Goal: Task Accomplishment & Management: Manage account settings

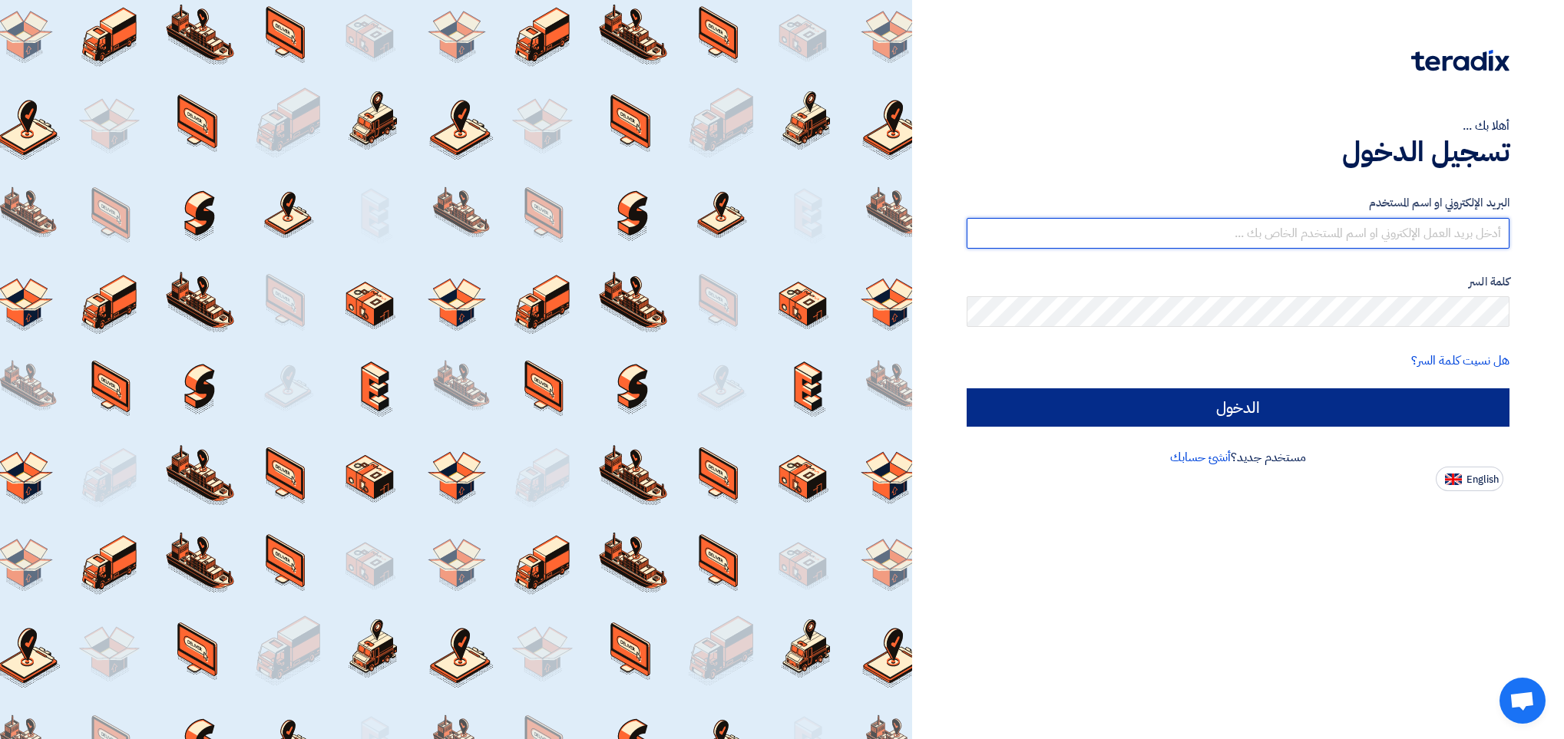
type input "[EMAIL_ADDRESS][DOMAIN_NAME]"
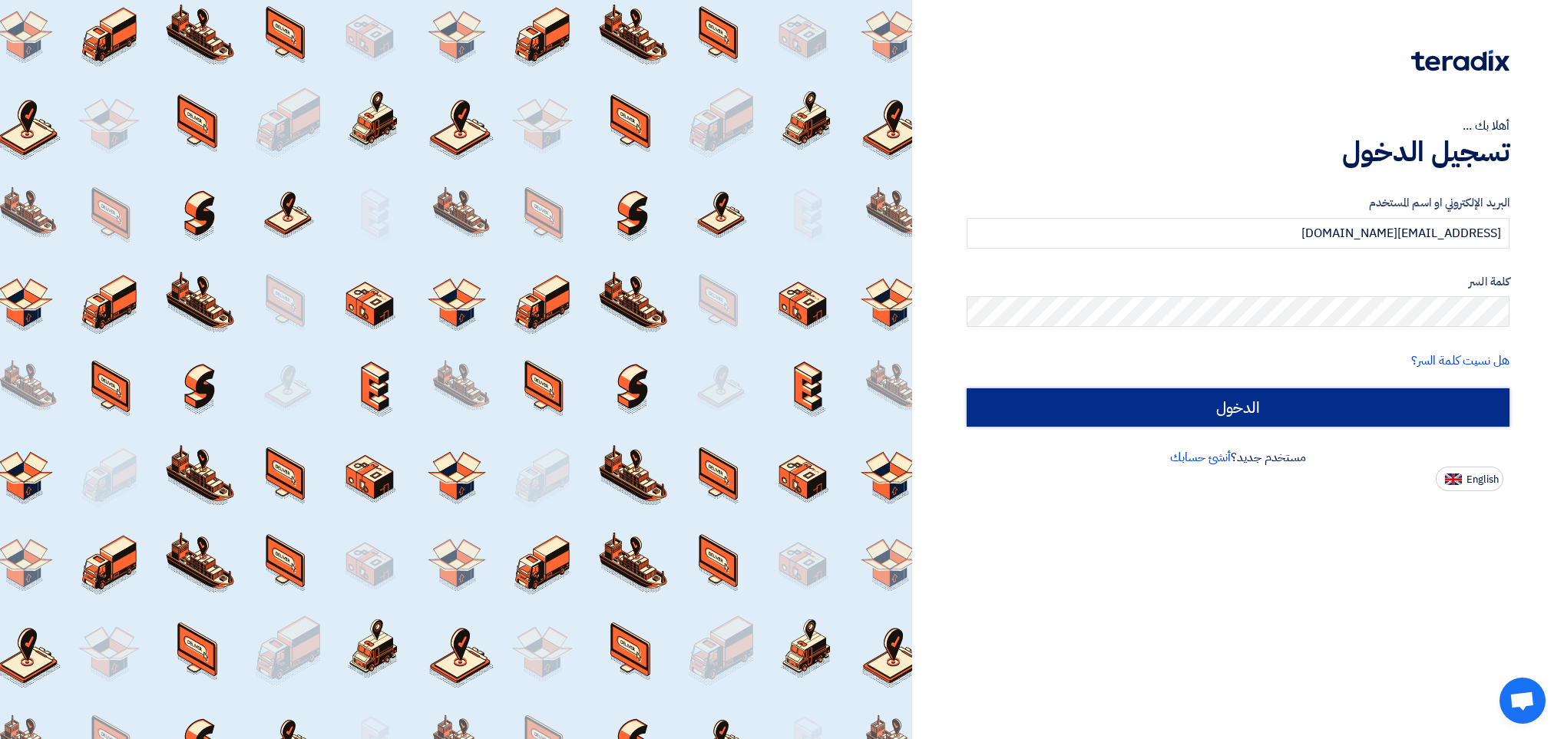
click at [1291, 412] on input "الدخول" at bounding box center [1238, 407] width 543 height 38
type input "Sign in"
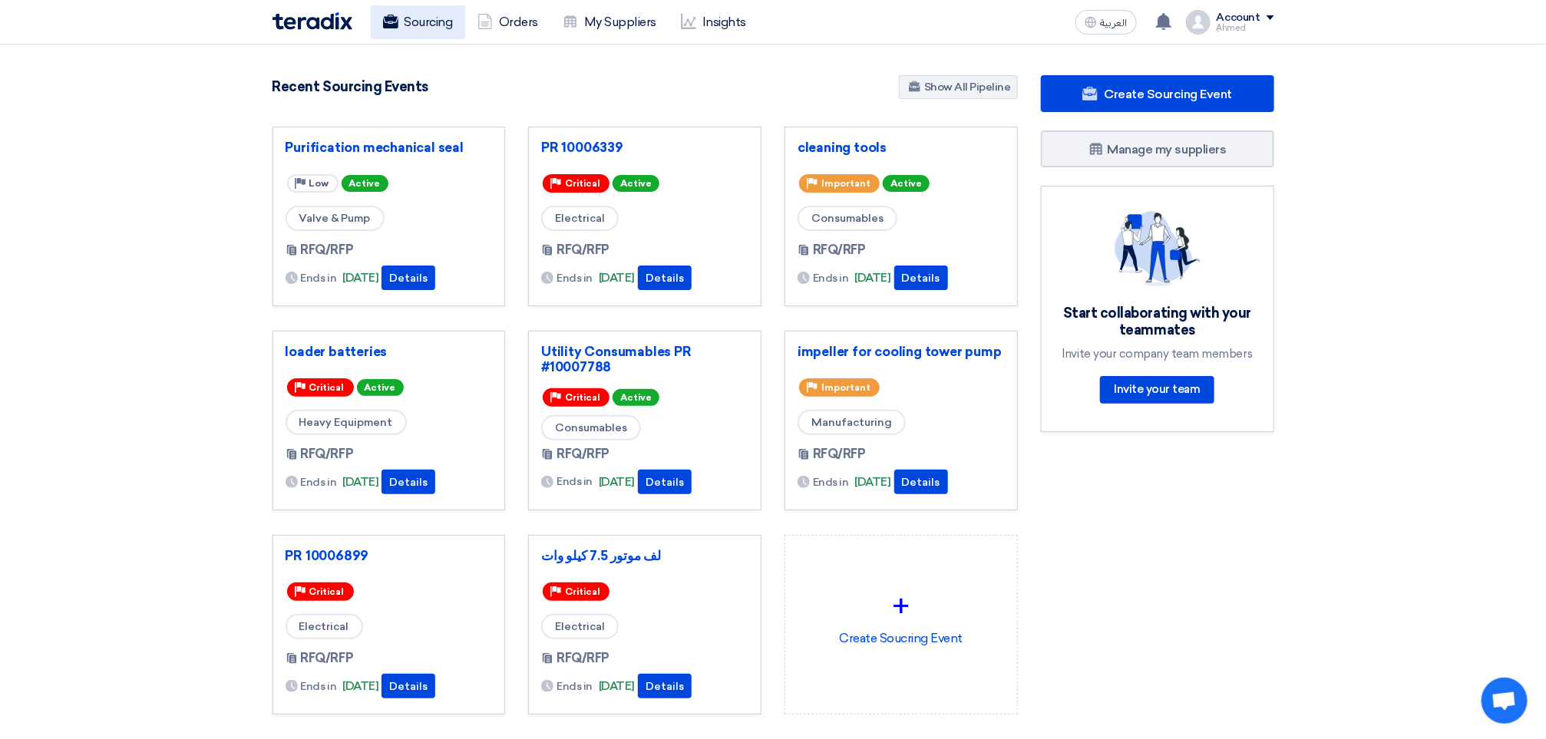
click at [426, 10] on link "Sourcing" at bounding box center [418, 22] width 94 height 34
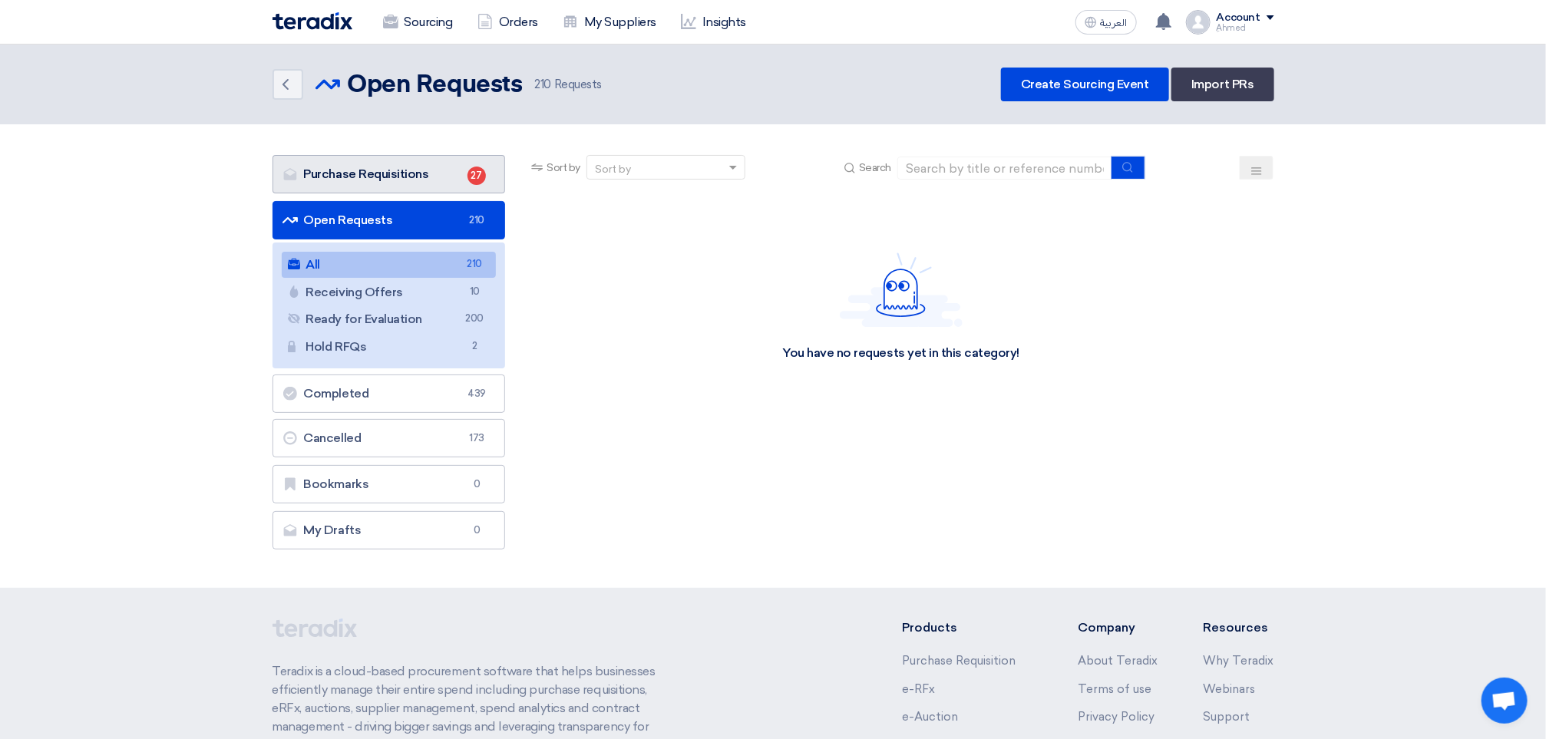
click at [431, 166] on link "Purchase Requisitions Purchase Requisitions 27" at bounding box center [389, 174] width 233 height 38
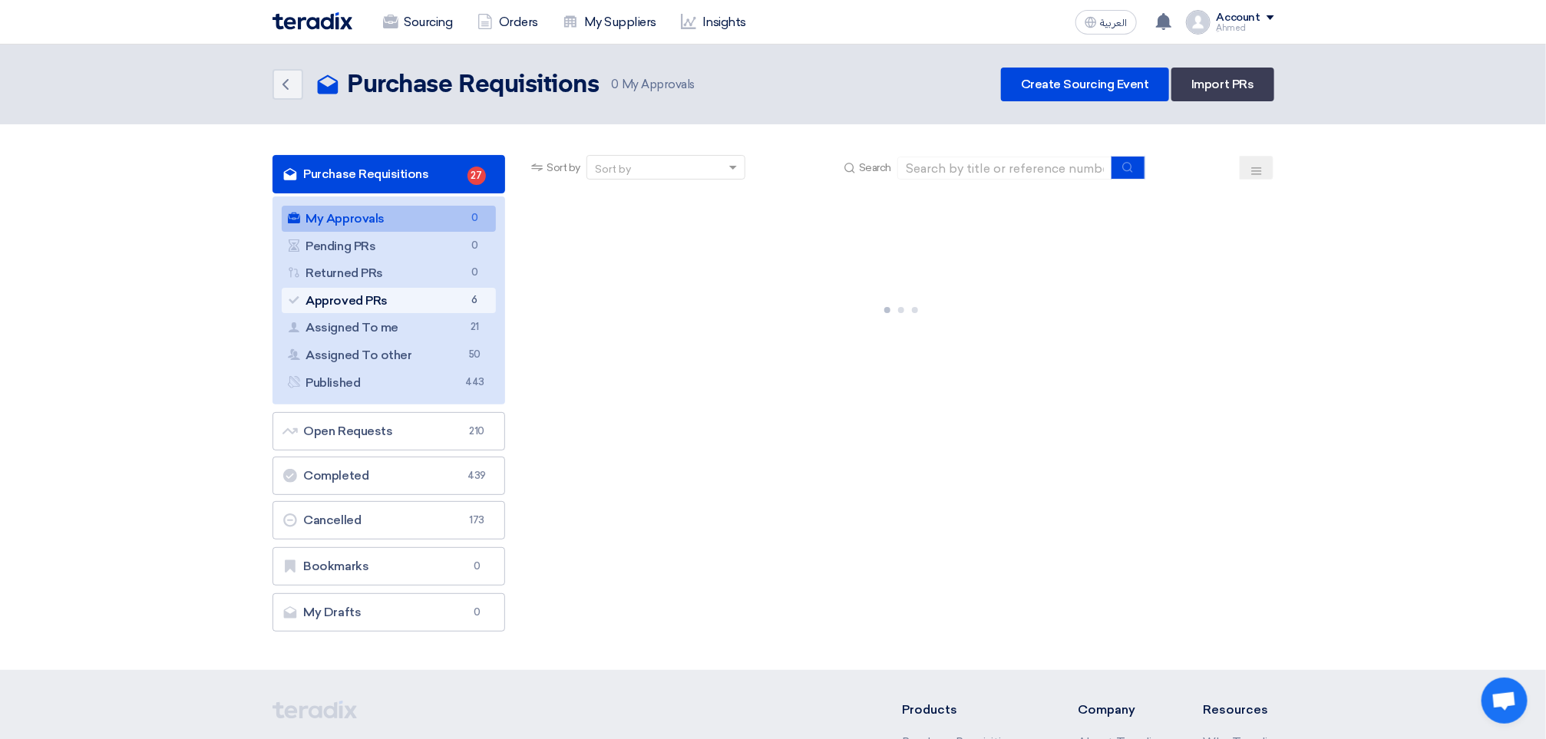
click at [431, 309] on link "Approved PRs Approved PRs 6" at bounding box center [389, 301] width 215 height 26
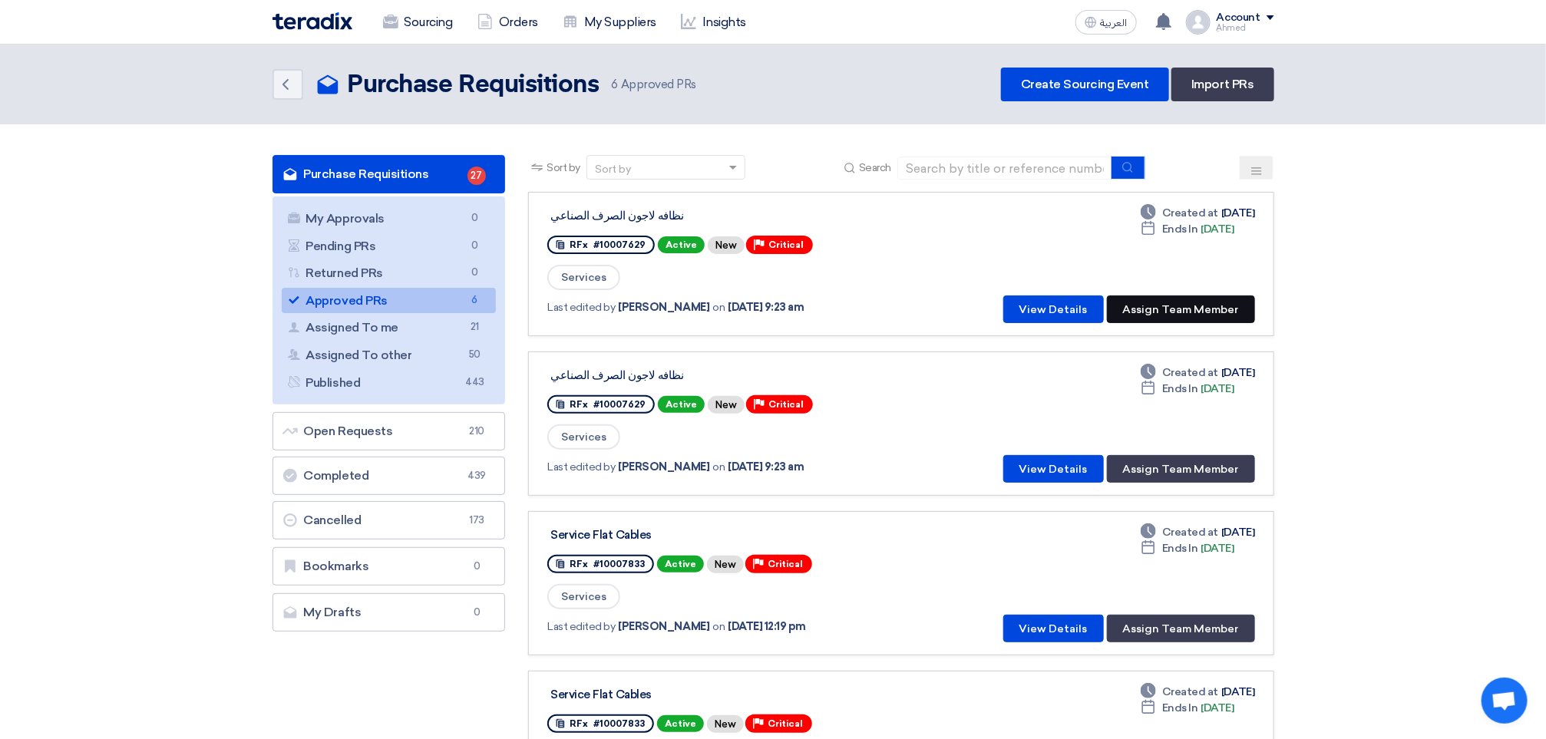
click at [1198, 307] on button "Assign Team Member" at bounding box center [1181, 310] width 148 height 28
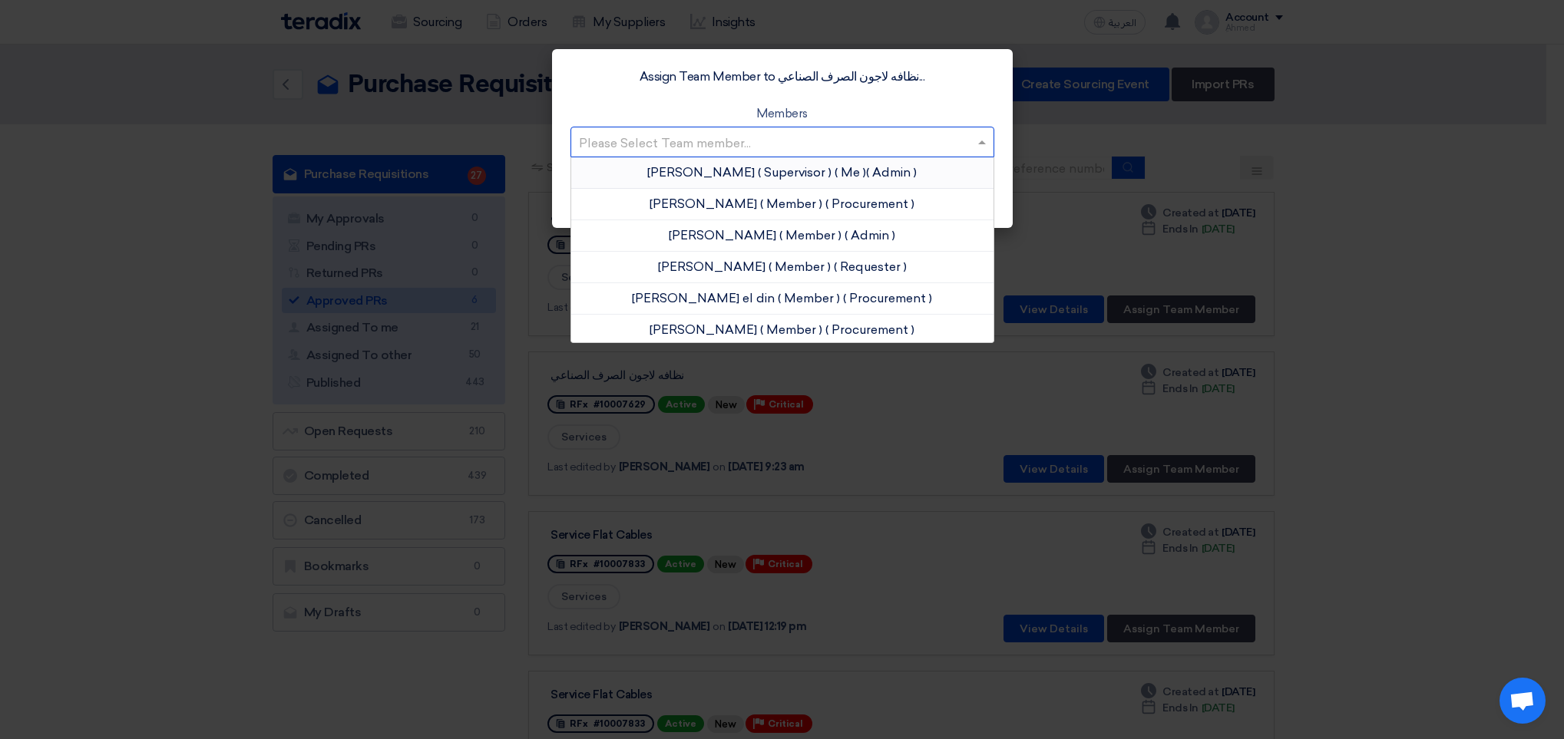
click at [692, 141] on input "text" at bounding box center [775, 143] width 392 height 25
click at [729, 328] on span "Mohamed Samaan" at bounding box center [703, 329] width 107 height 15
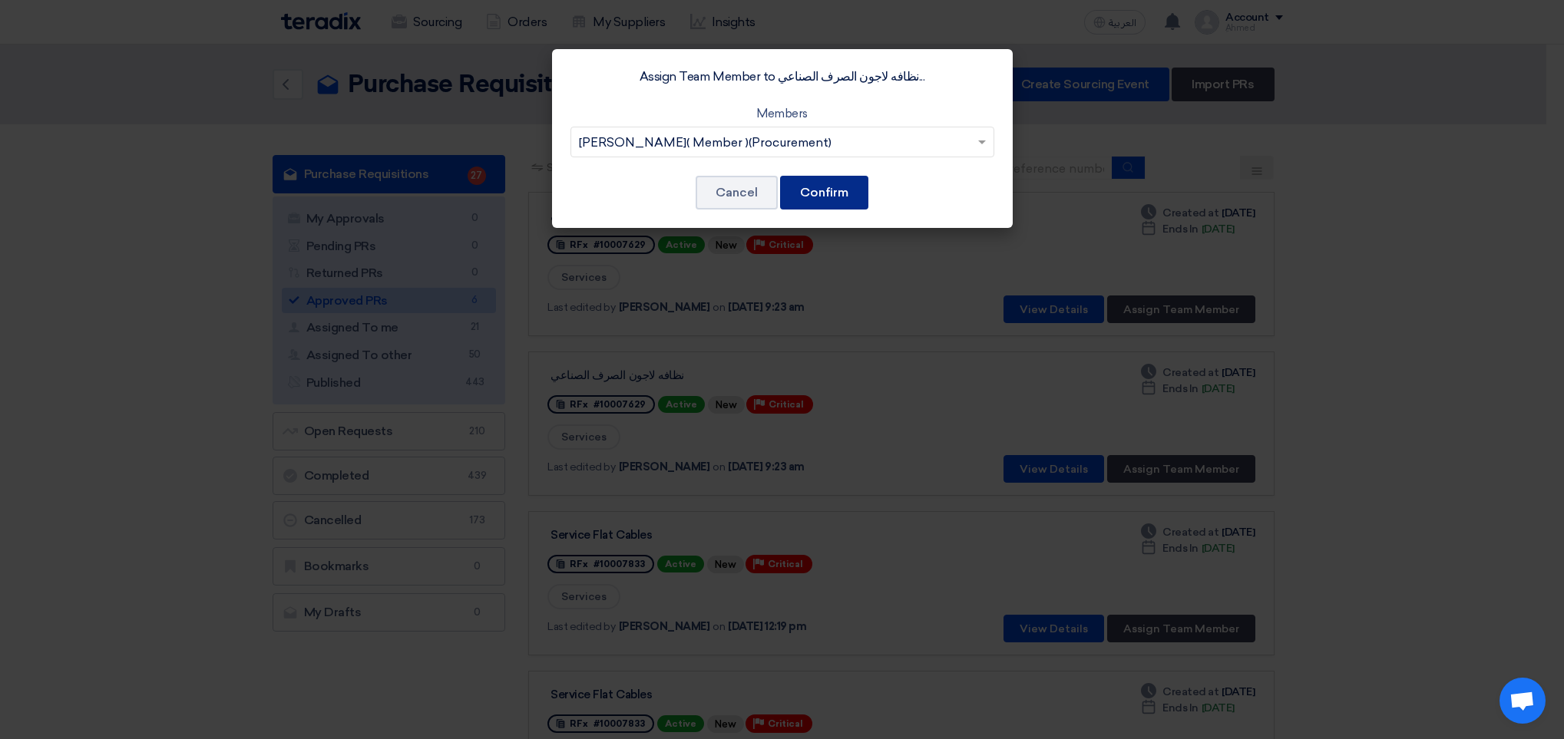
click at [858, 184] on button "Confirm" at bounding box center [824, 193] width 88 height 34
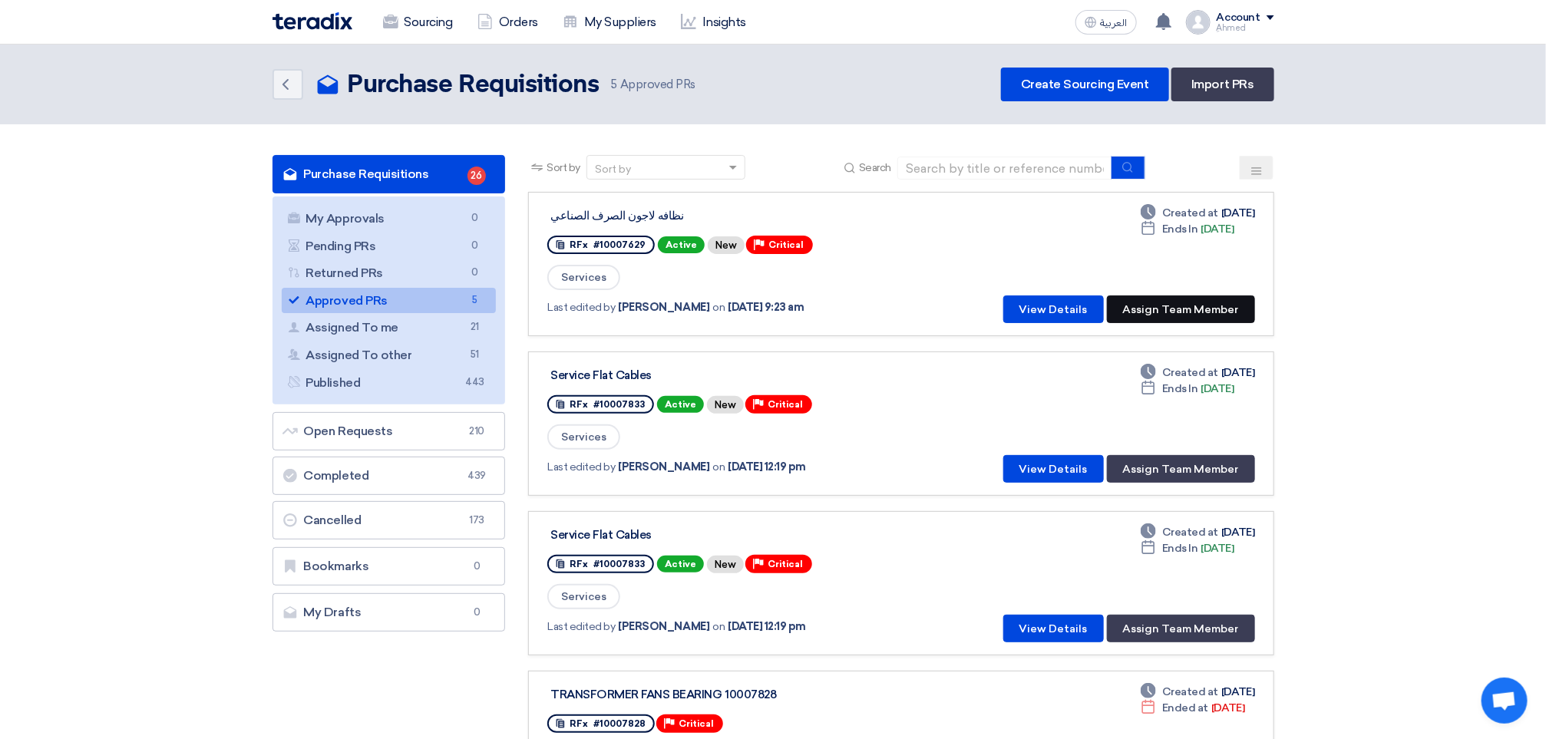
click at [1214, 300] on button "Assign Team Member" at bounding box center [1181, 310] width 148 height 28
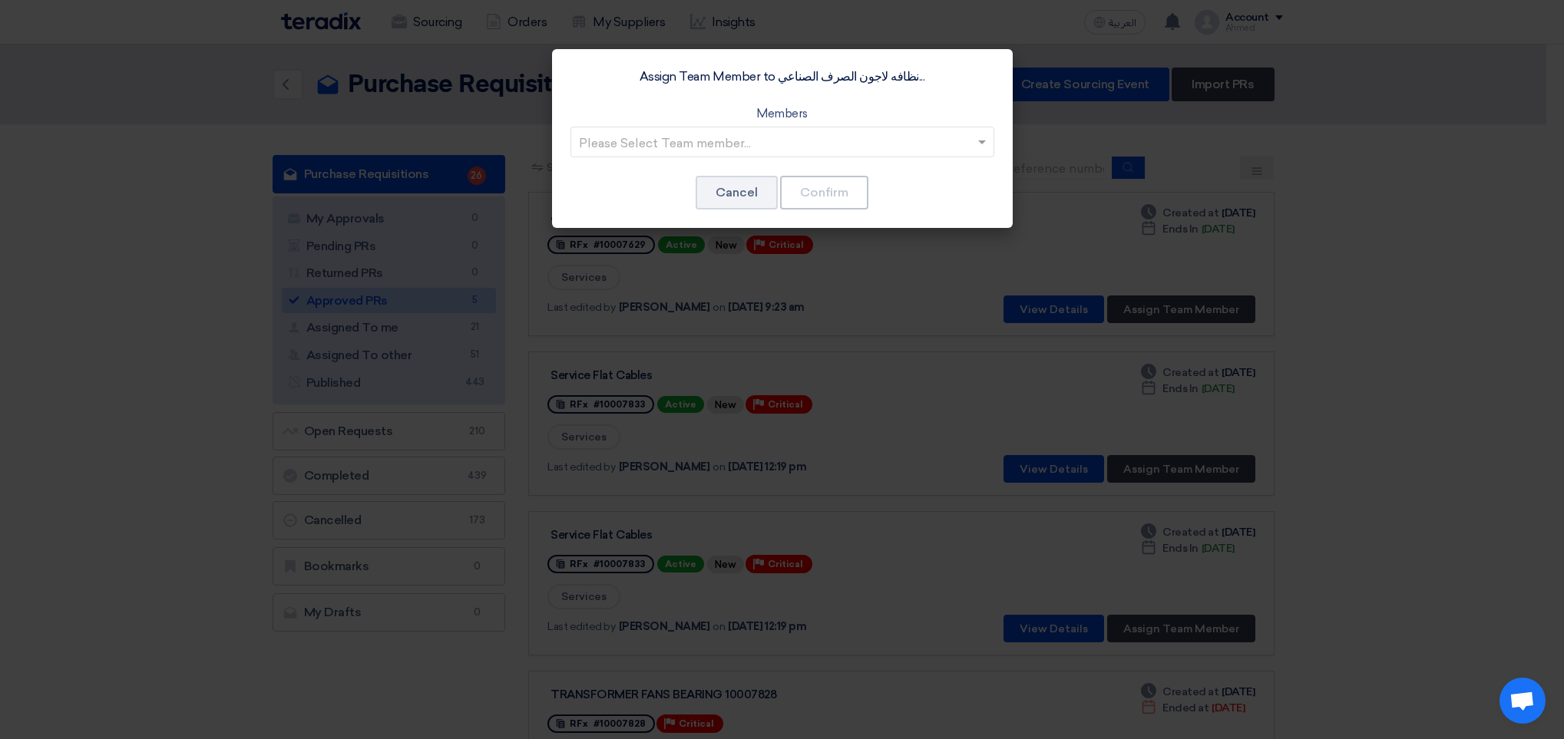
click at [683, 164] on div "Assign Team Member to نظافه لاجون الصرف الصناعي... Members Please Select Team m…" at bounding box center [782, 138] width 461 height 179
click at [687, 144] on input "text" at bounding box center [775, 143] width 392 height 25
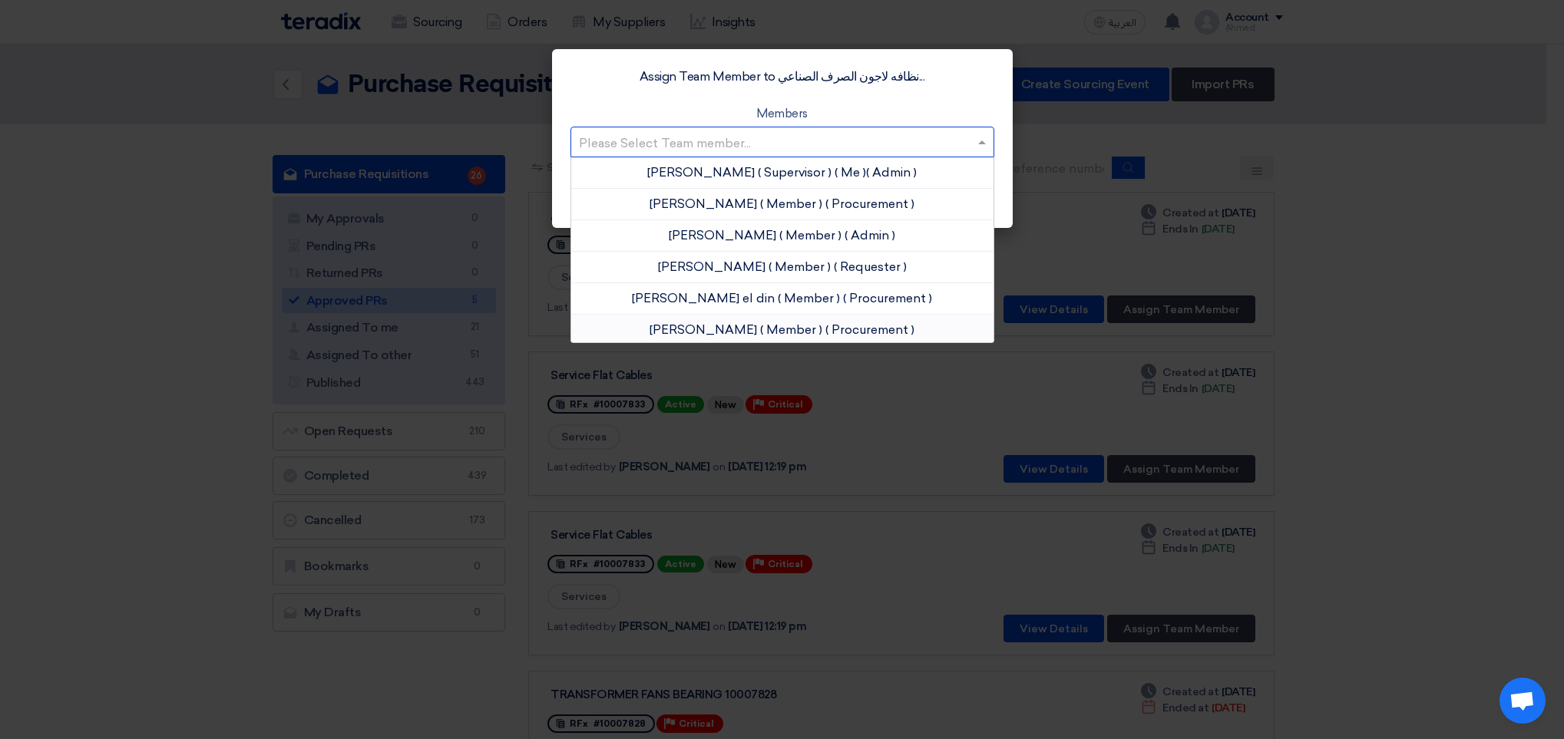
click at [675, 325] on span "Mohamed Samaan" at bounding box center [703, 329] width 107 height 15
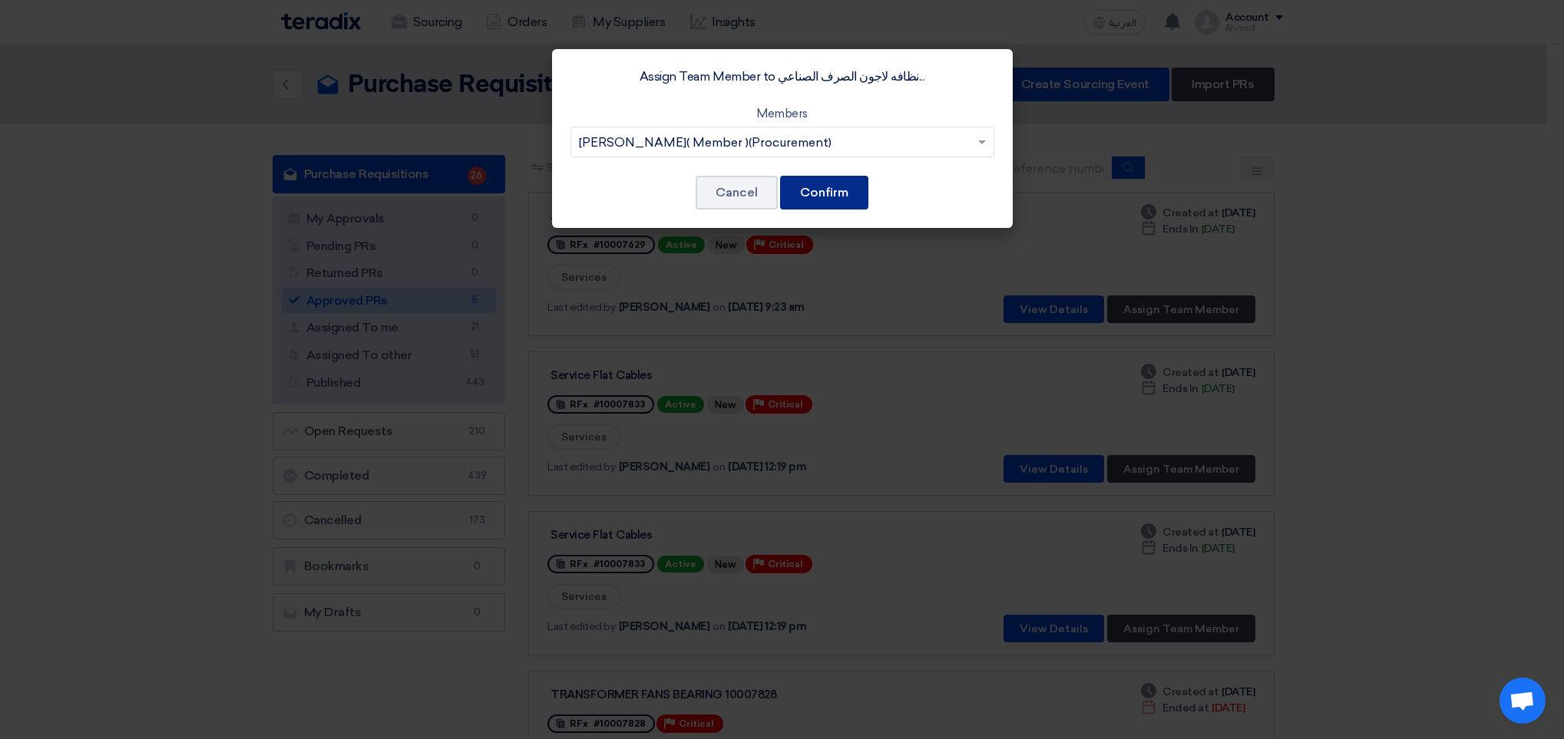
click at [850, 194] on button "Confirm" at bounding box center [824, 193] width 88 height 34
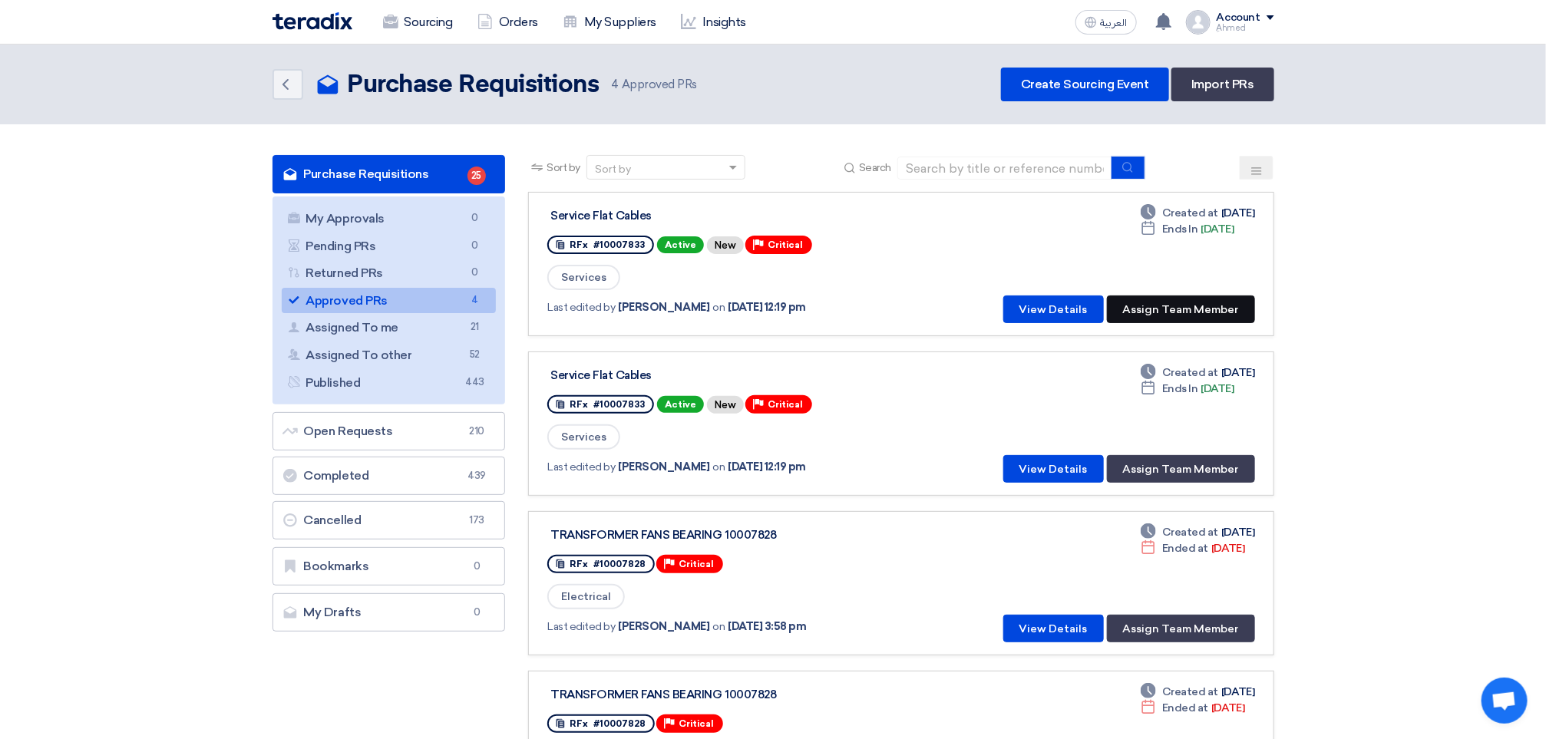
click at [1168, 300] on button "Assign Team Member" at bounding box center [1181, 310] width 148 height 28
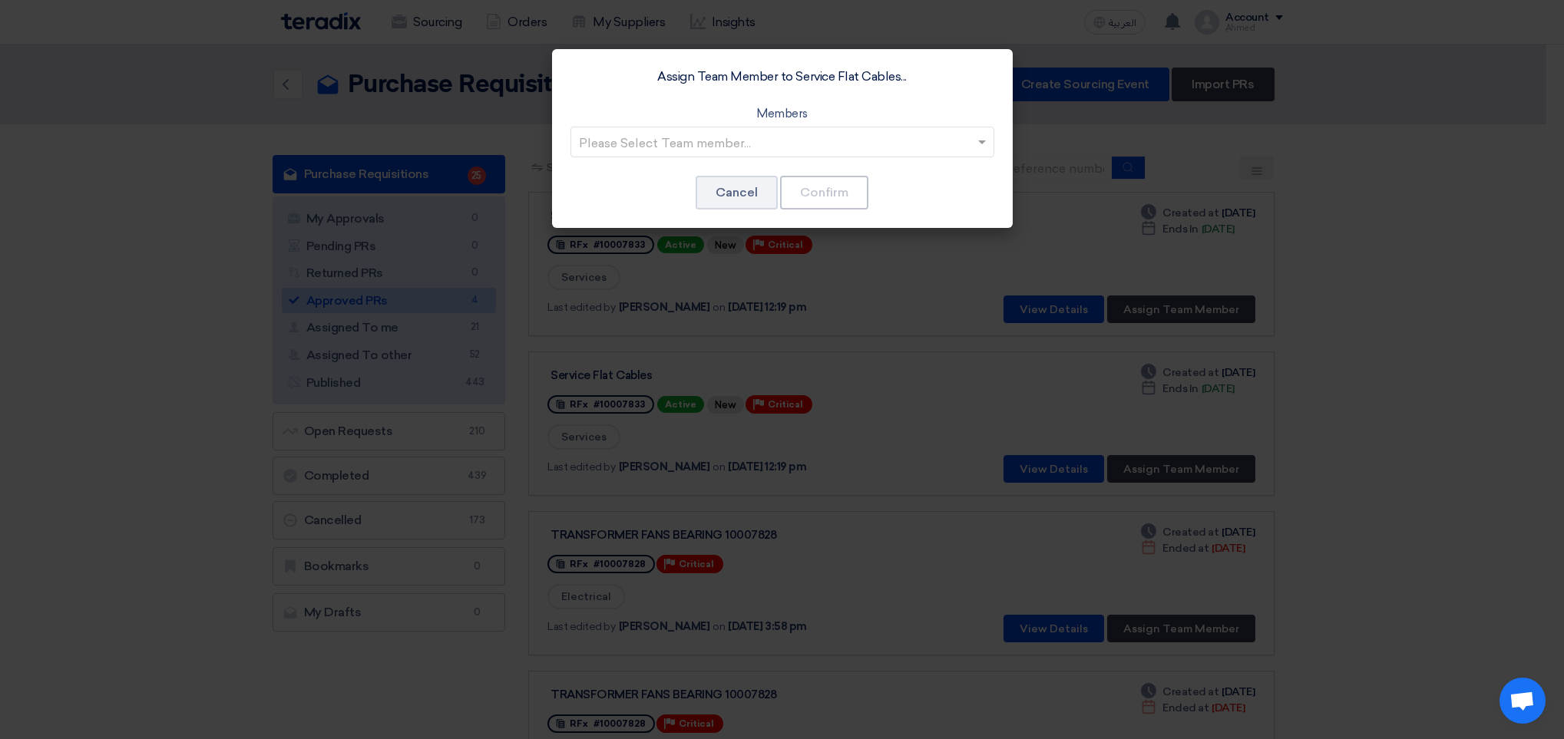
click at [673, 141] on input "text" at bounding box center [775, 143] width 392 height 25
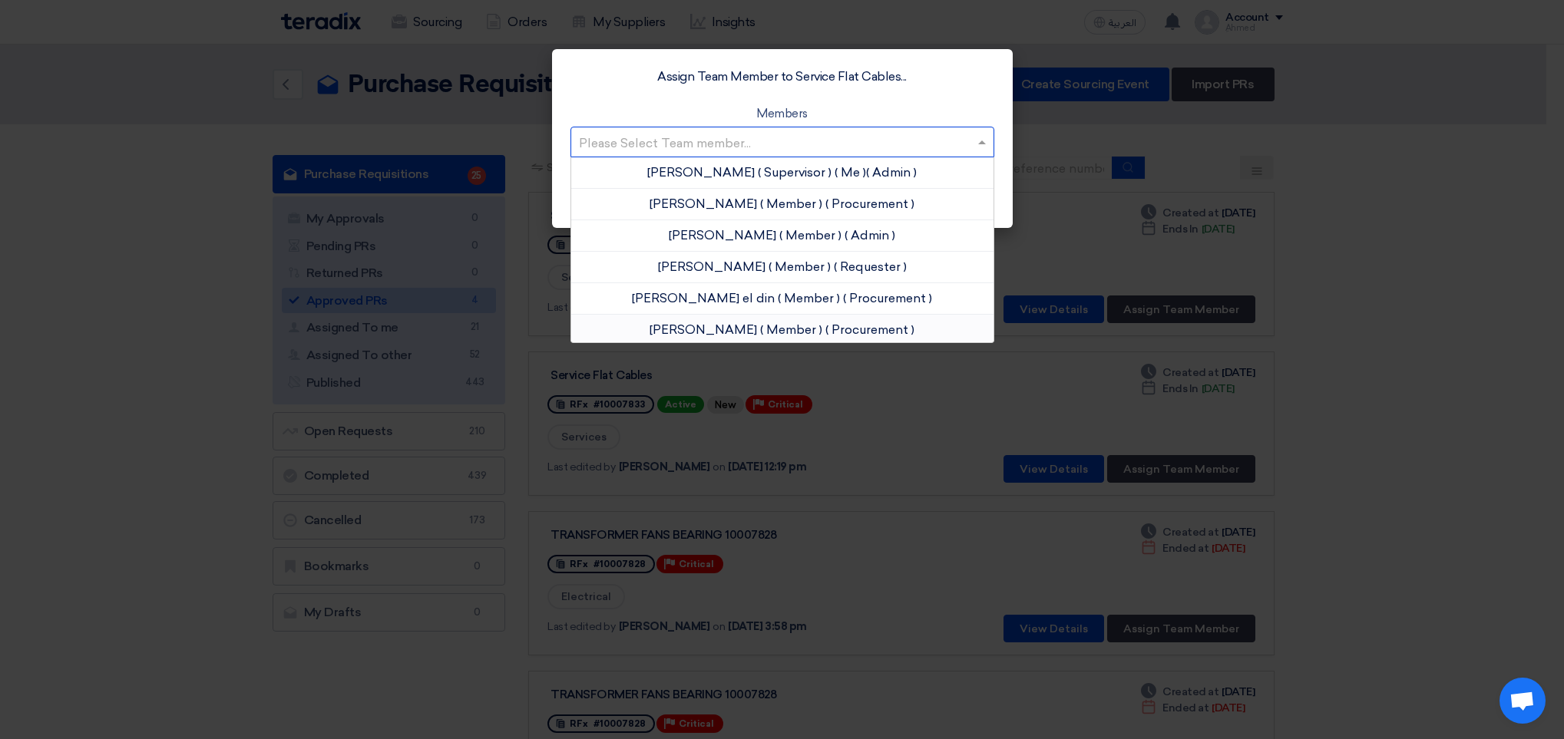
click at [692, 332] on span "Mohamed Samaan" at bounding box center [703, 329] width 107 height 15
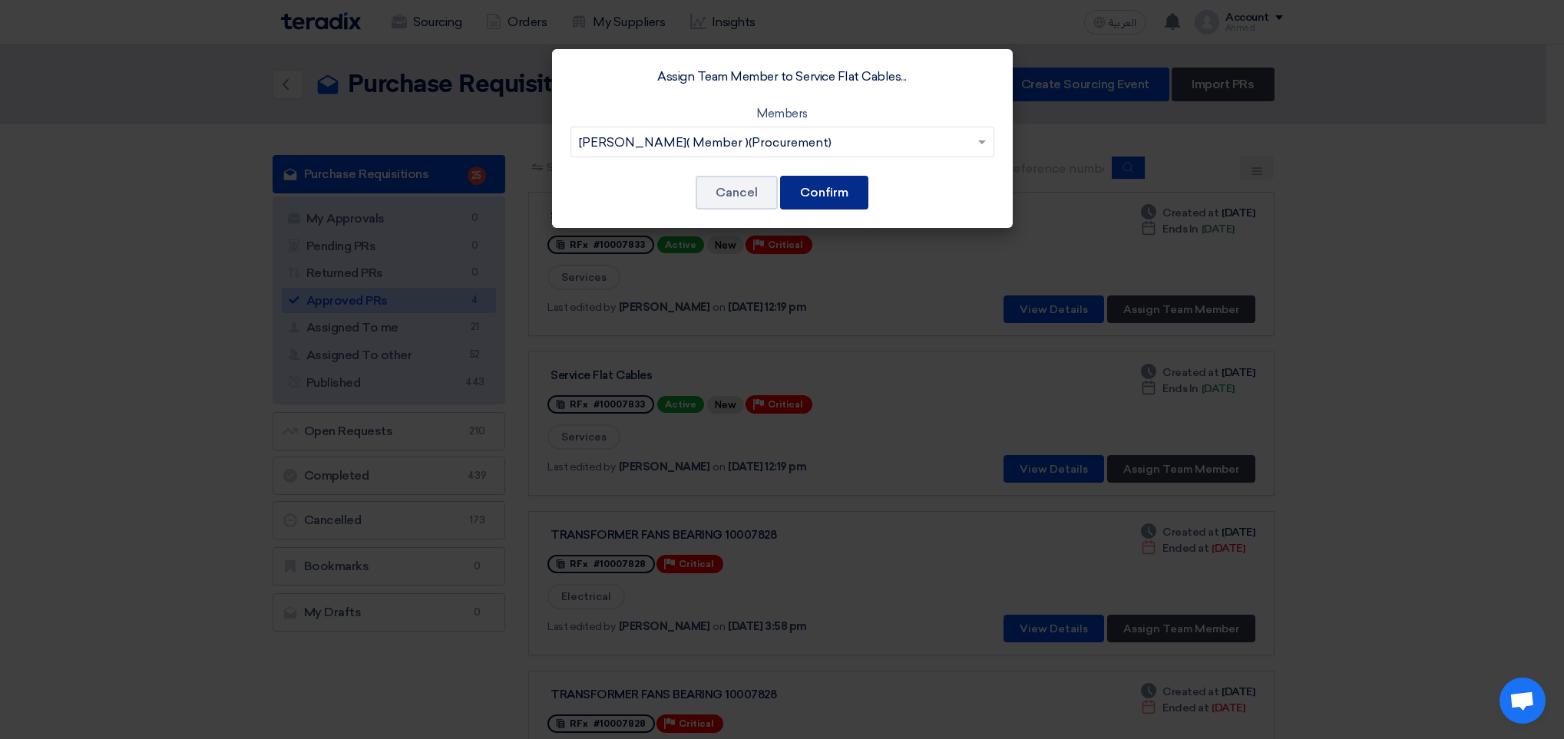
click at [820, 199] on button "Confirm" at bounding box center [824, 193] width 88 height 34
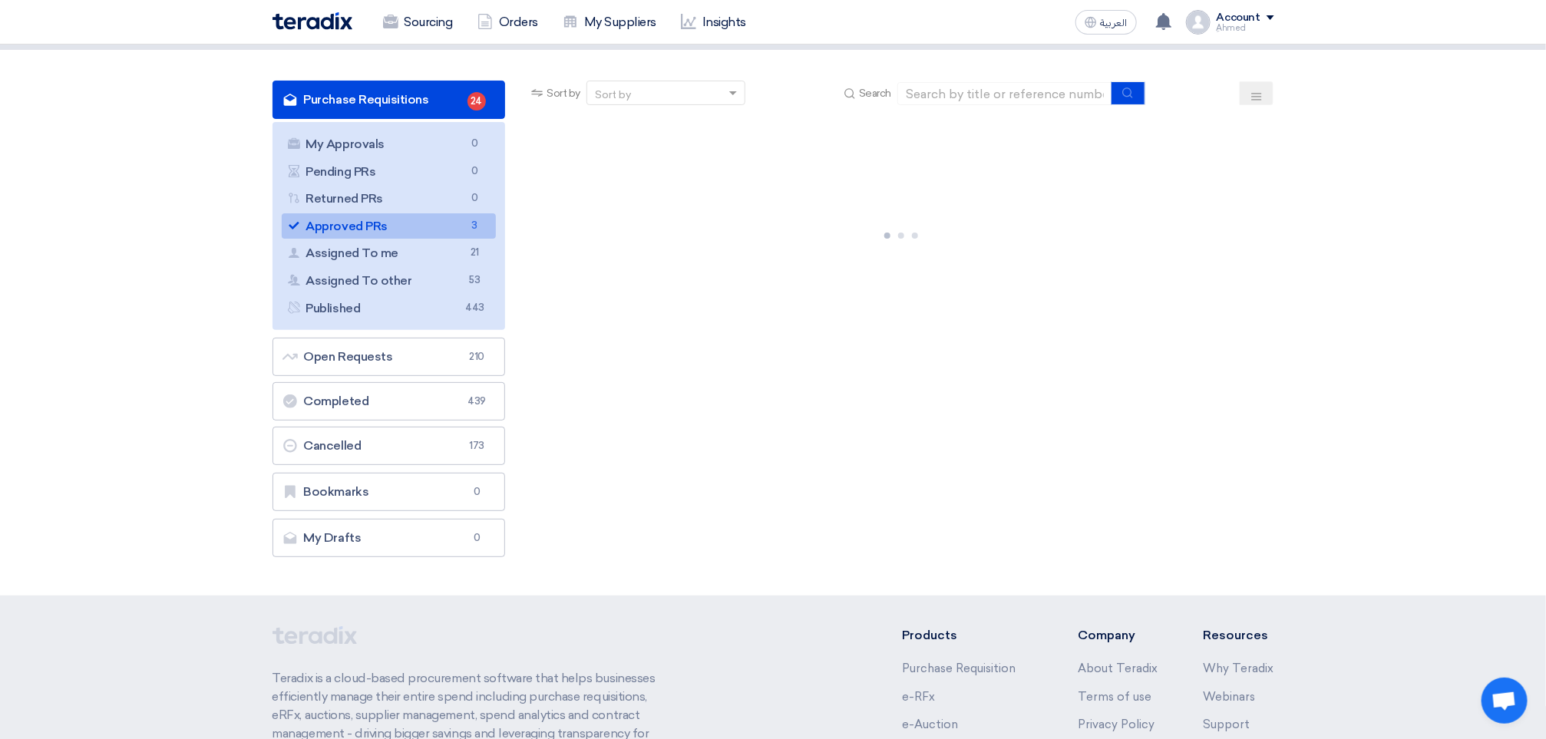
scroll to position [115, 0]
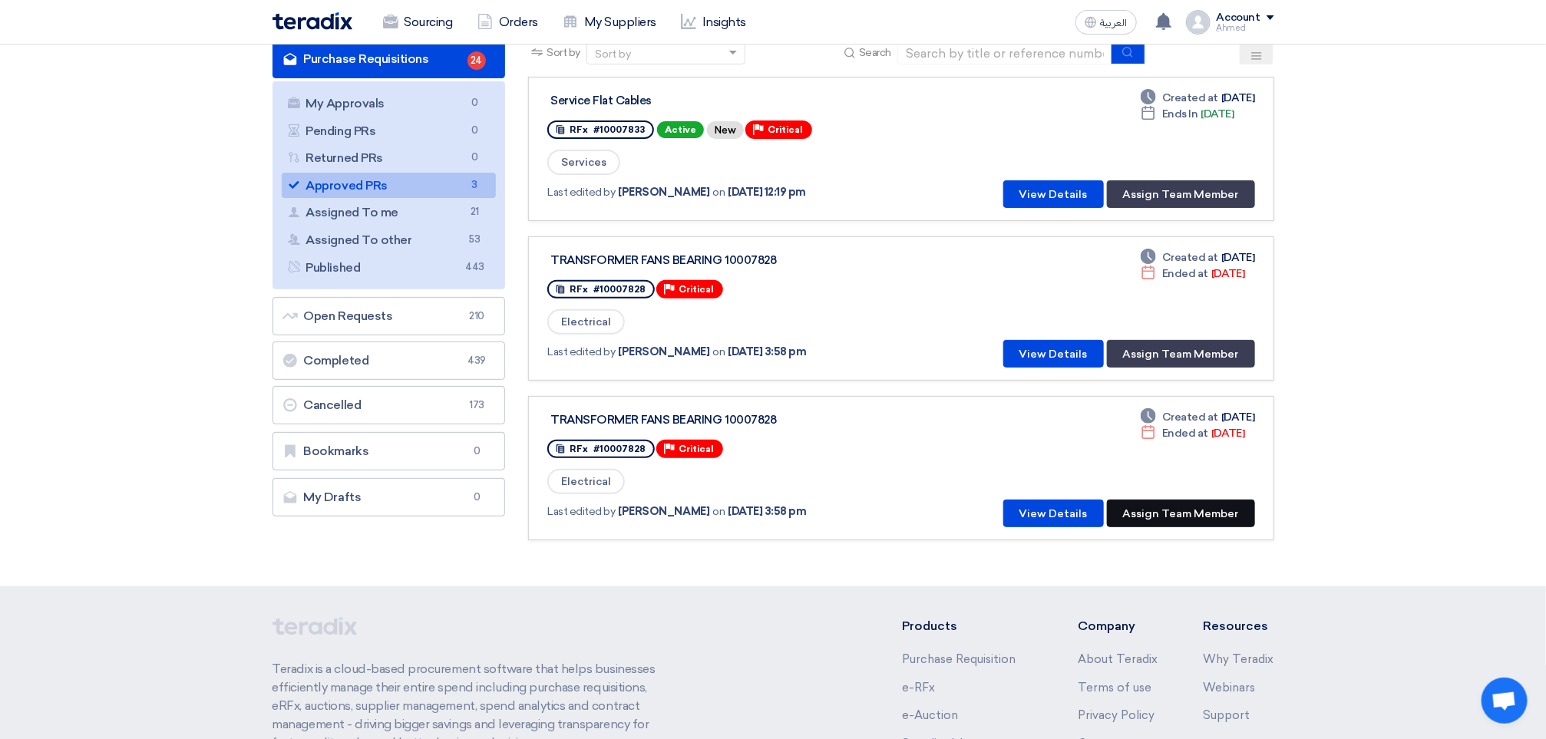
click at [1191, 512] on button "Assign Team Member" at bounding box center [1181, 514] width 148 height 28
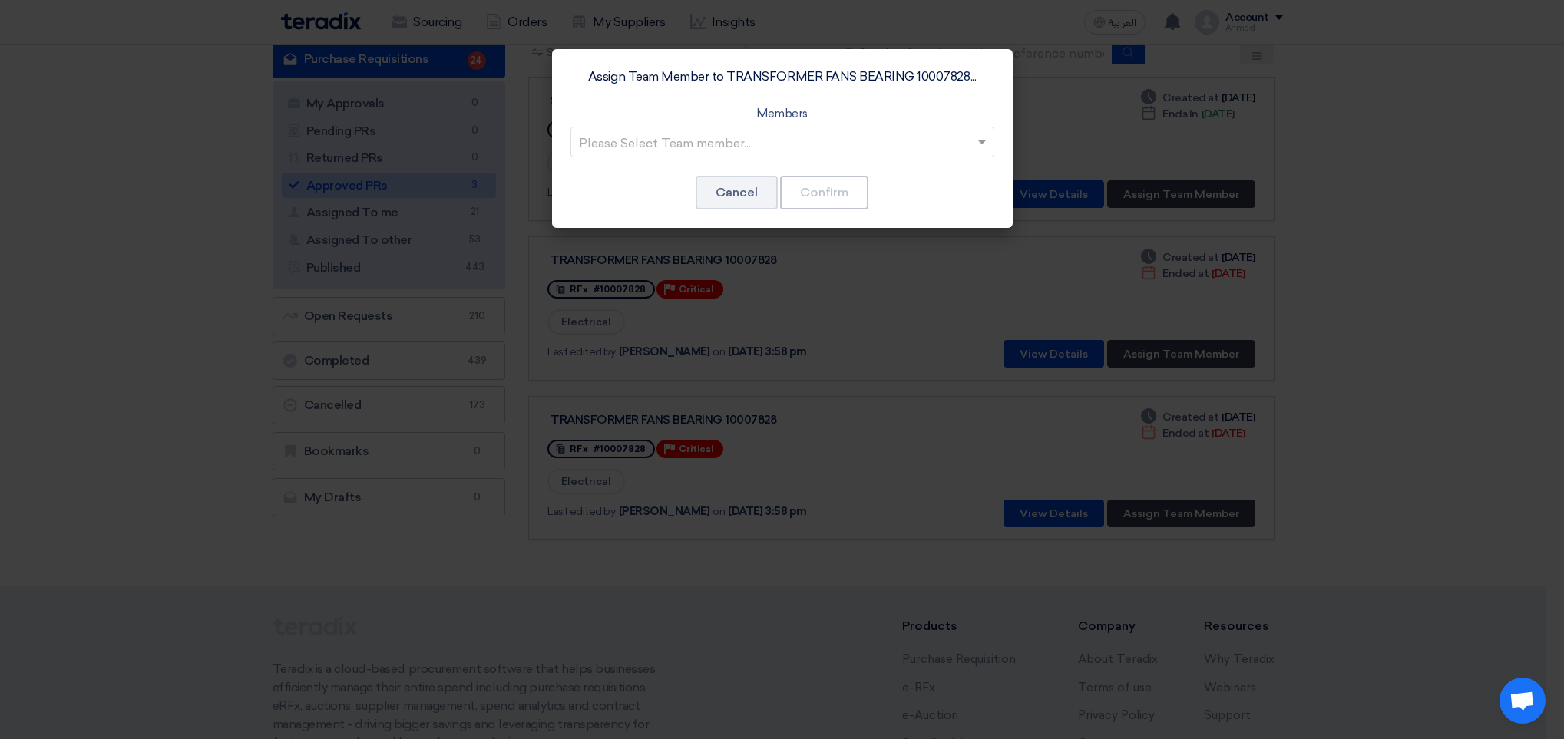
click at [648, 145] on input "text" at bounding box center [775, 143] width 392 height 25
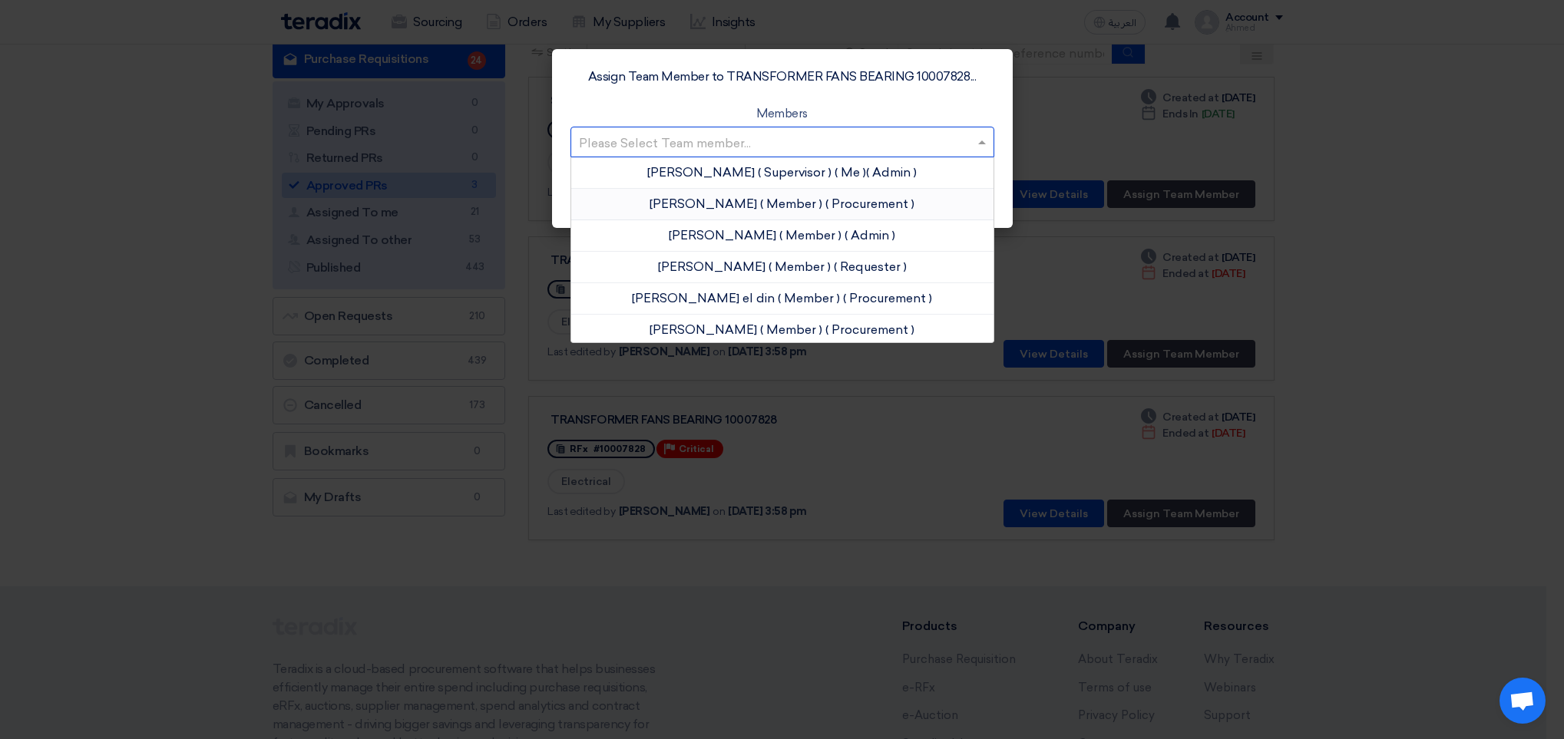
click at [760, 203] on span "( Member )" at bounding box center [791, 204] width 62 height 15
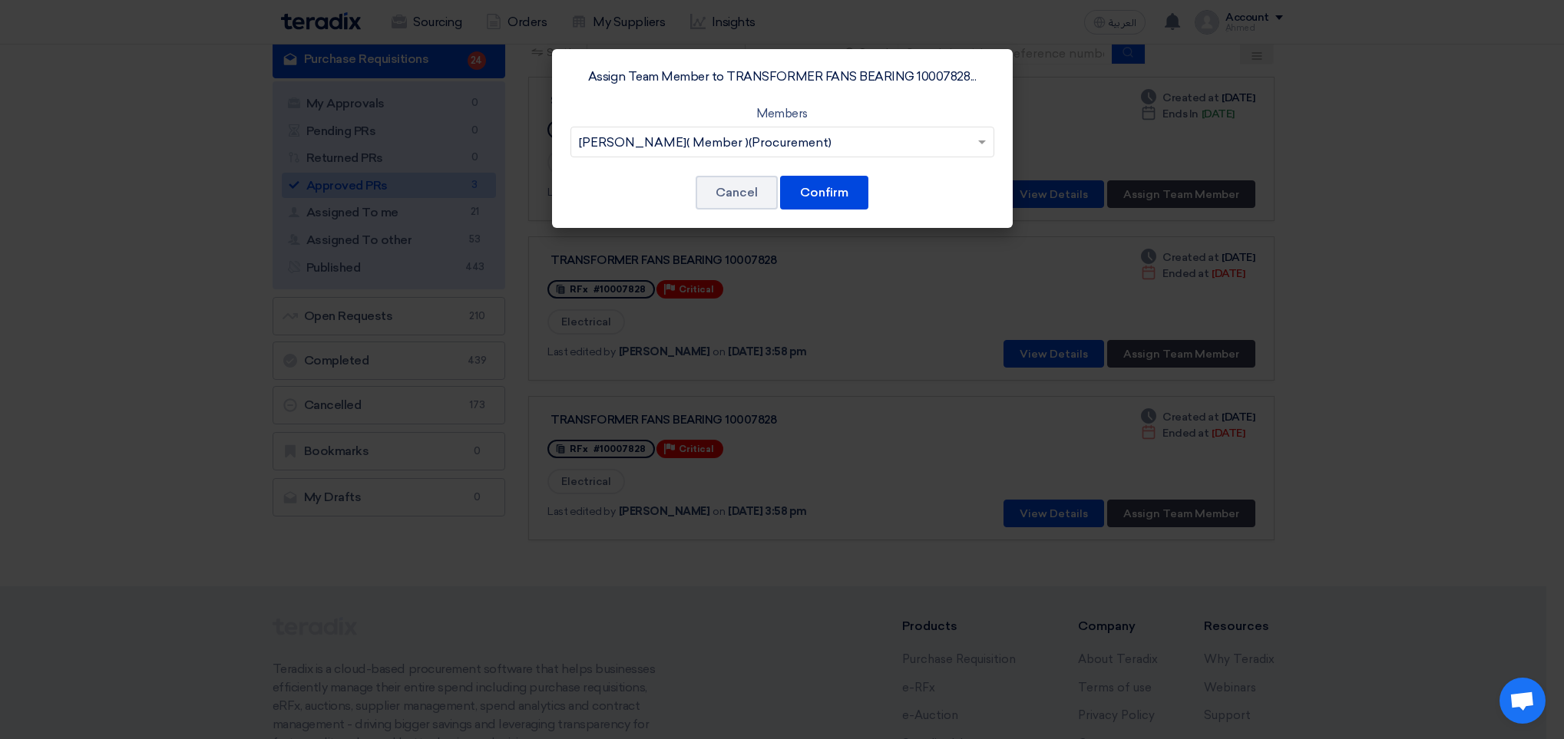
click at [869, 198] on div "Assign Team Member to TRANSFORMER FANS BEARING 10007828... Members Please Selec…" at bounding box center [782, 138] width 461 height 179
click at [848, 190] on button "Confirm" at bounding box center [824, 193] width 88 height 34
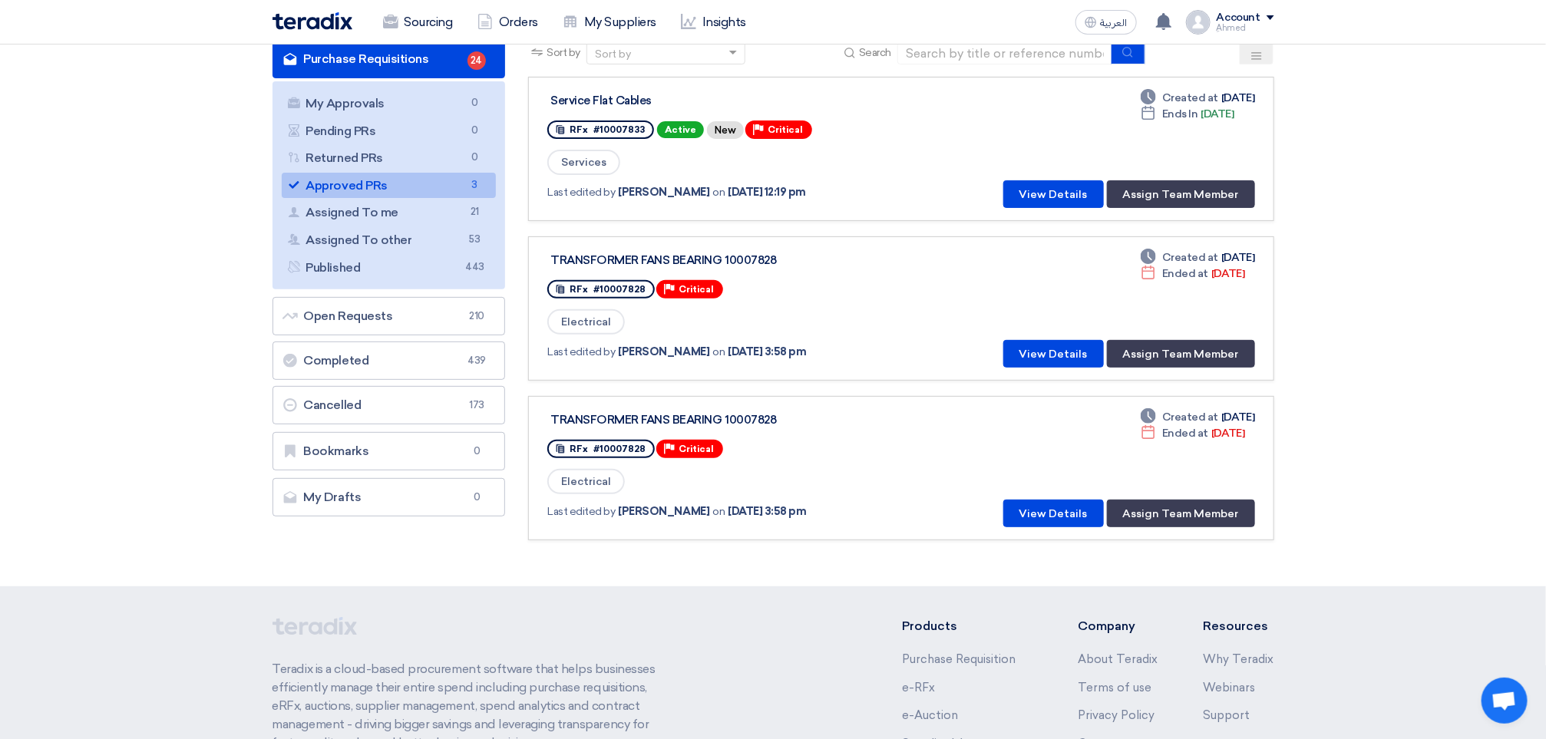
scroll to position [0, 0]
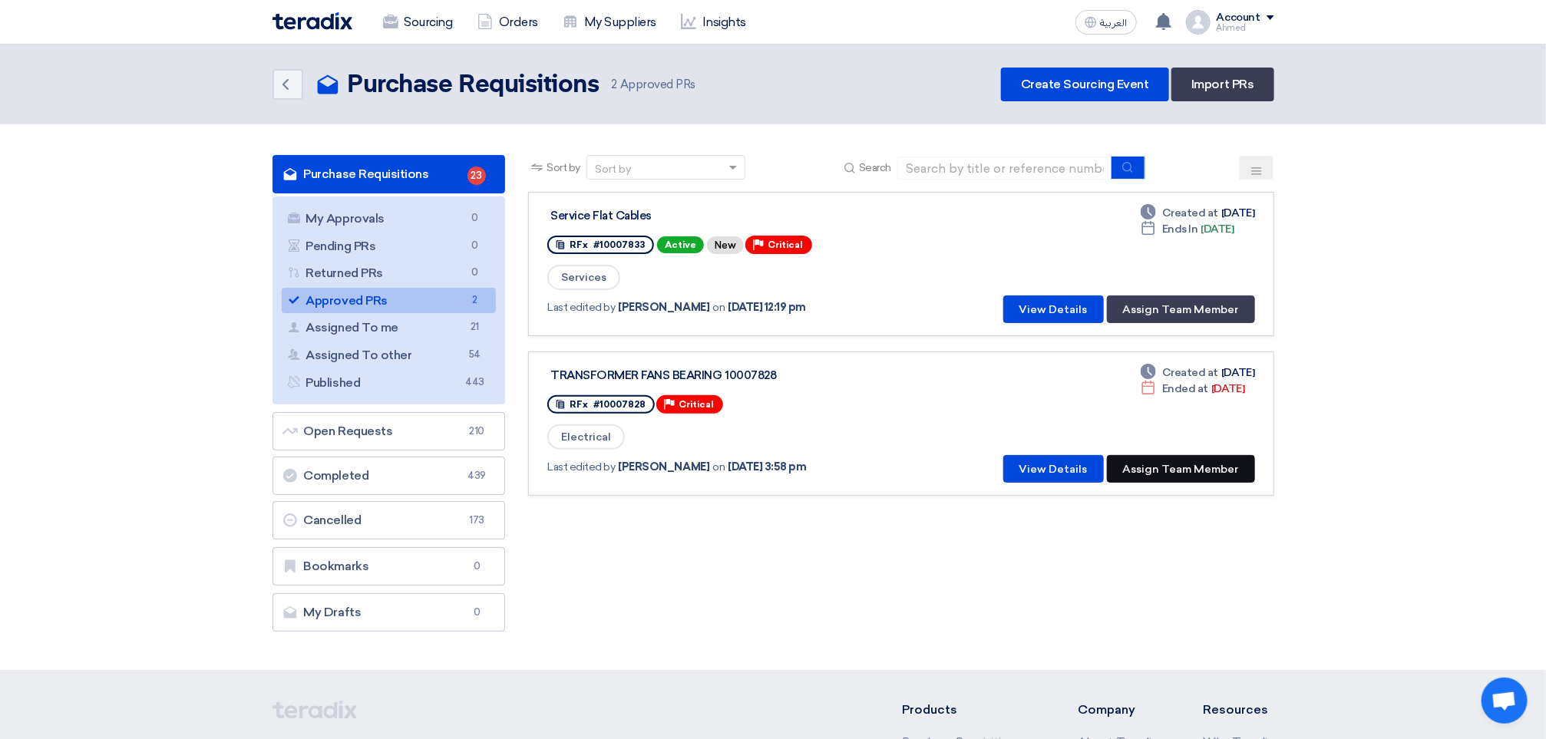
click at [1192, 464] on button "Assign Team Member" at bounding box center [1181, 469] width 148 height 28
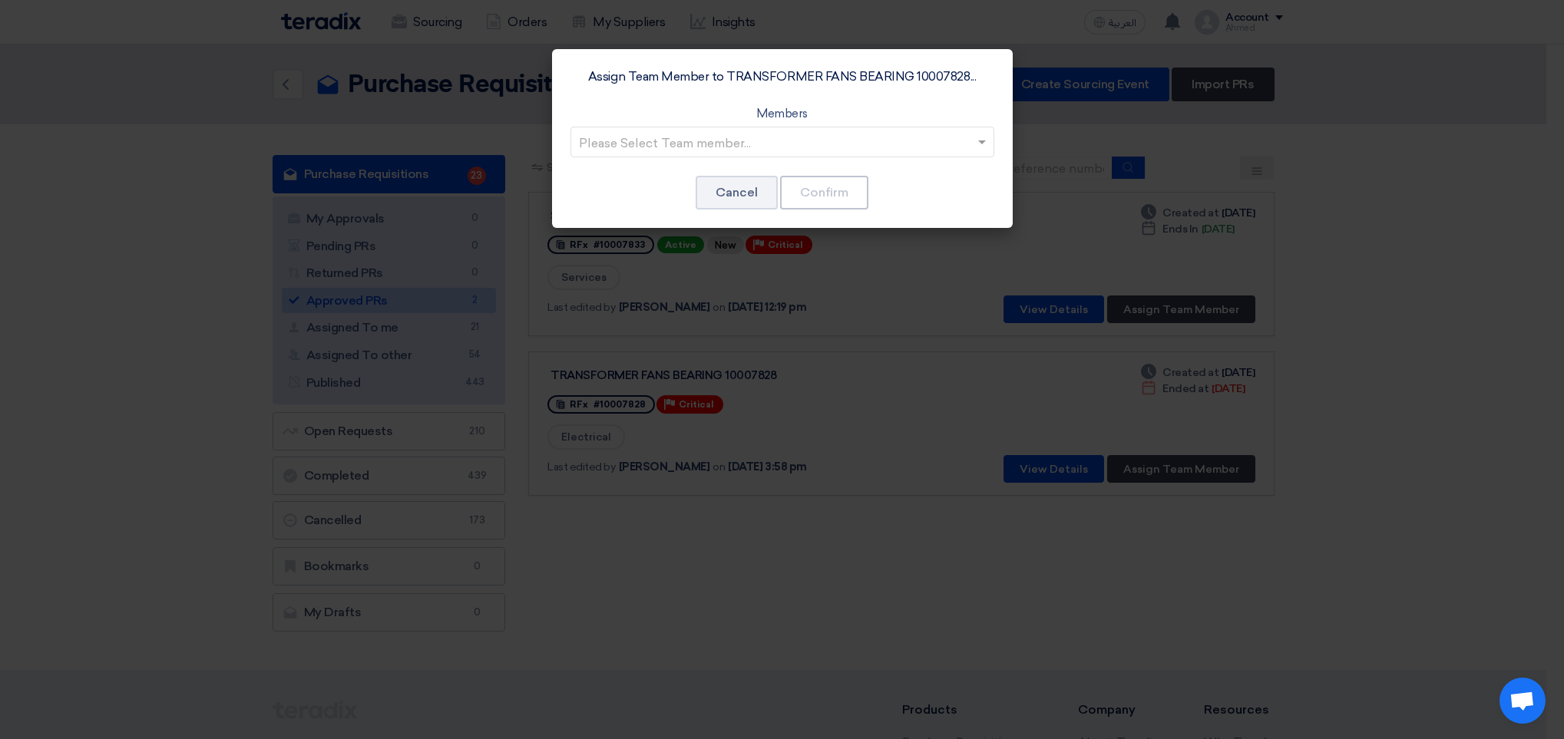
click at [742, 137] on input "text" at bounding box center [775, 143] width 392 height 25
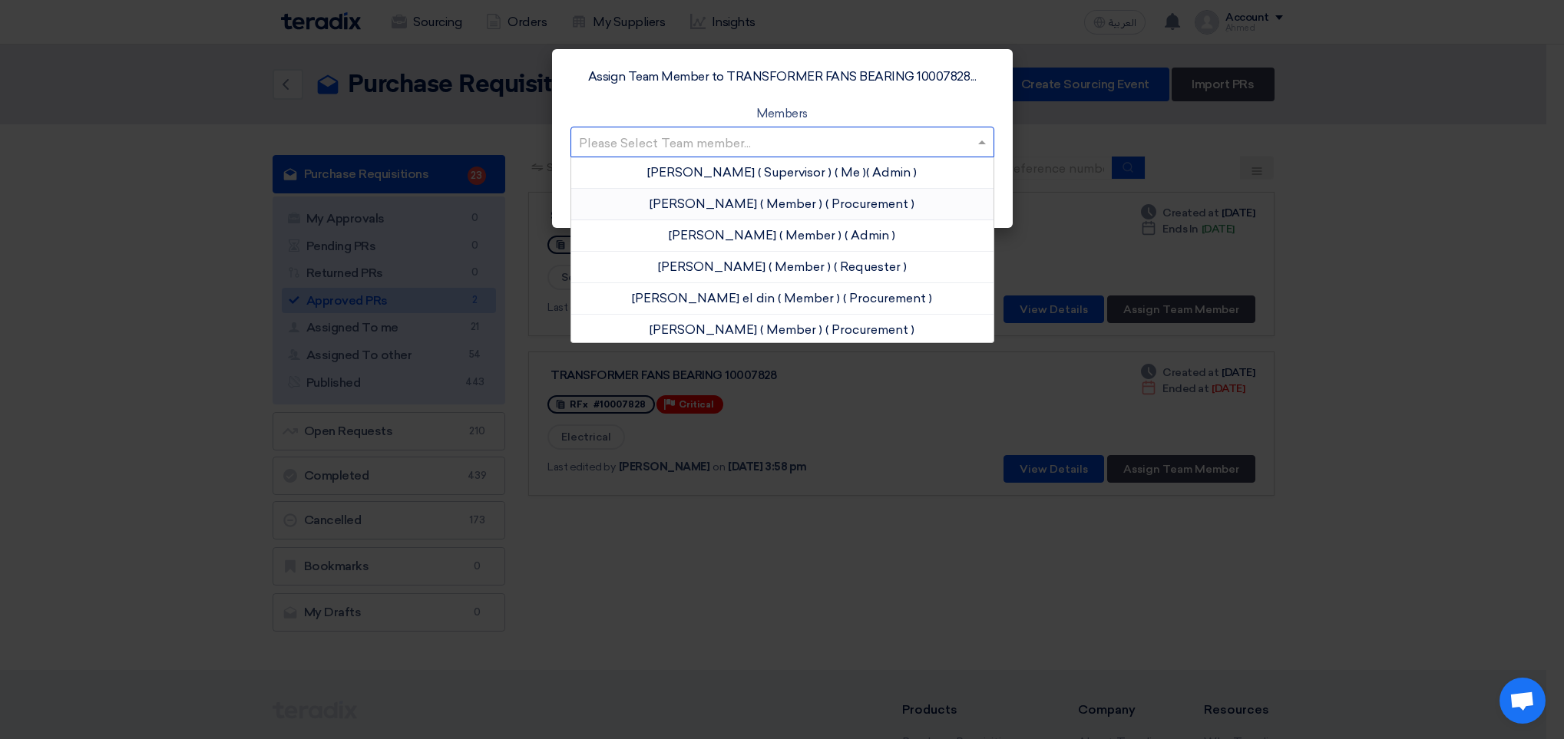
click at [729, 201] on span "Ahmed Elgalad" at bounding box center [703, 204] width 107 height 15
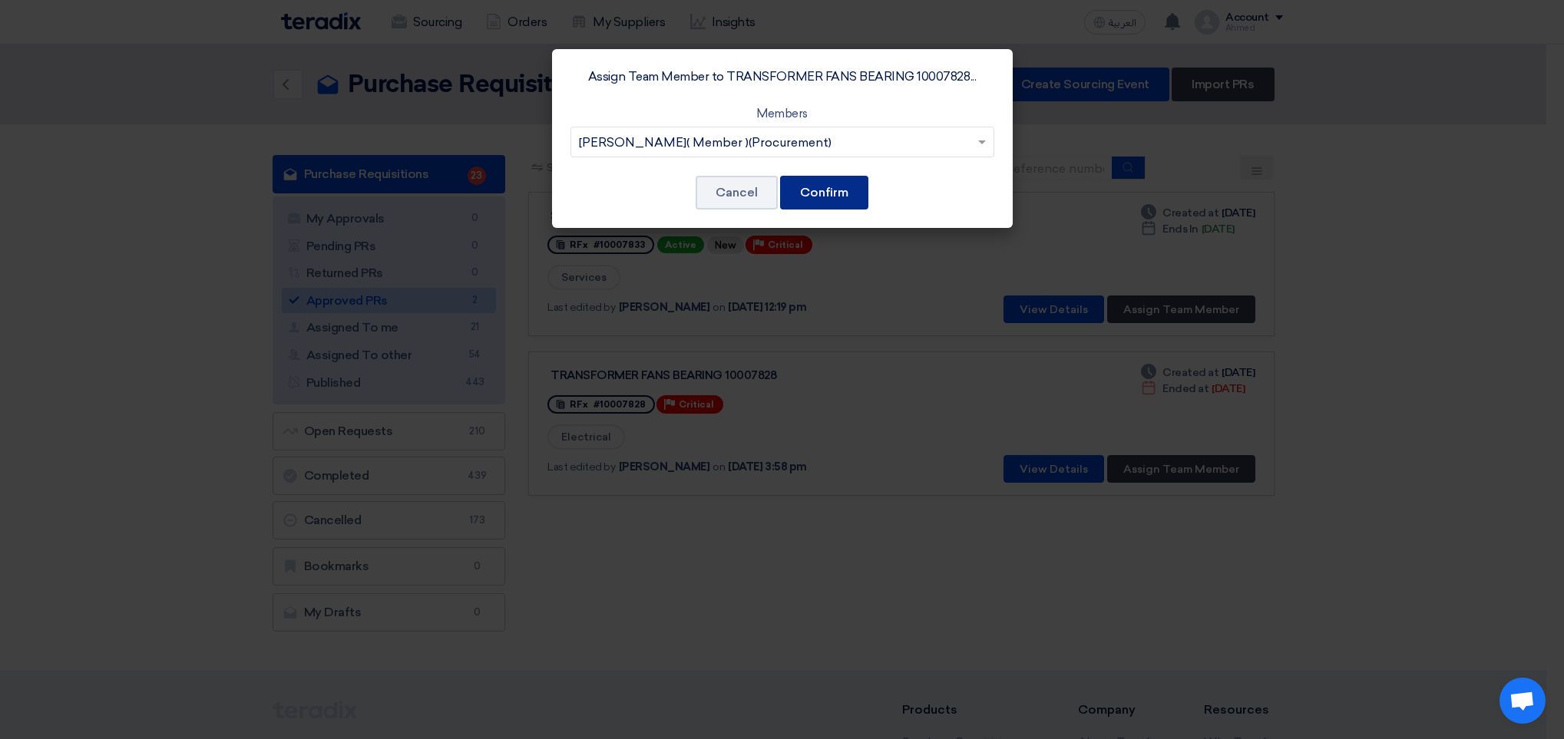
click at [850, 190] on button "Confirm" at bounding box center [824, 193] width 88 height 34
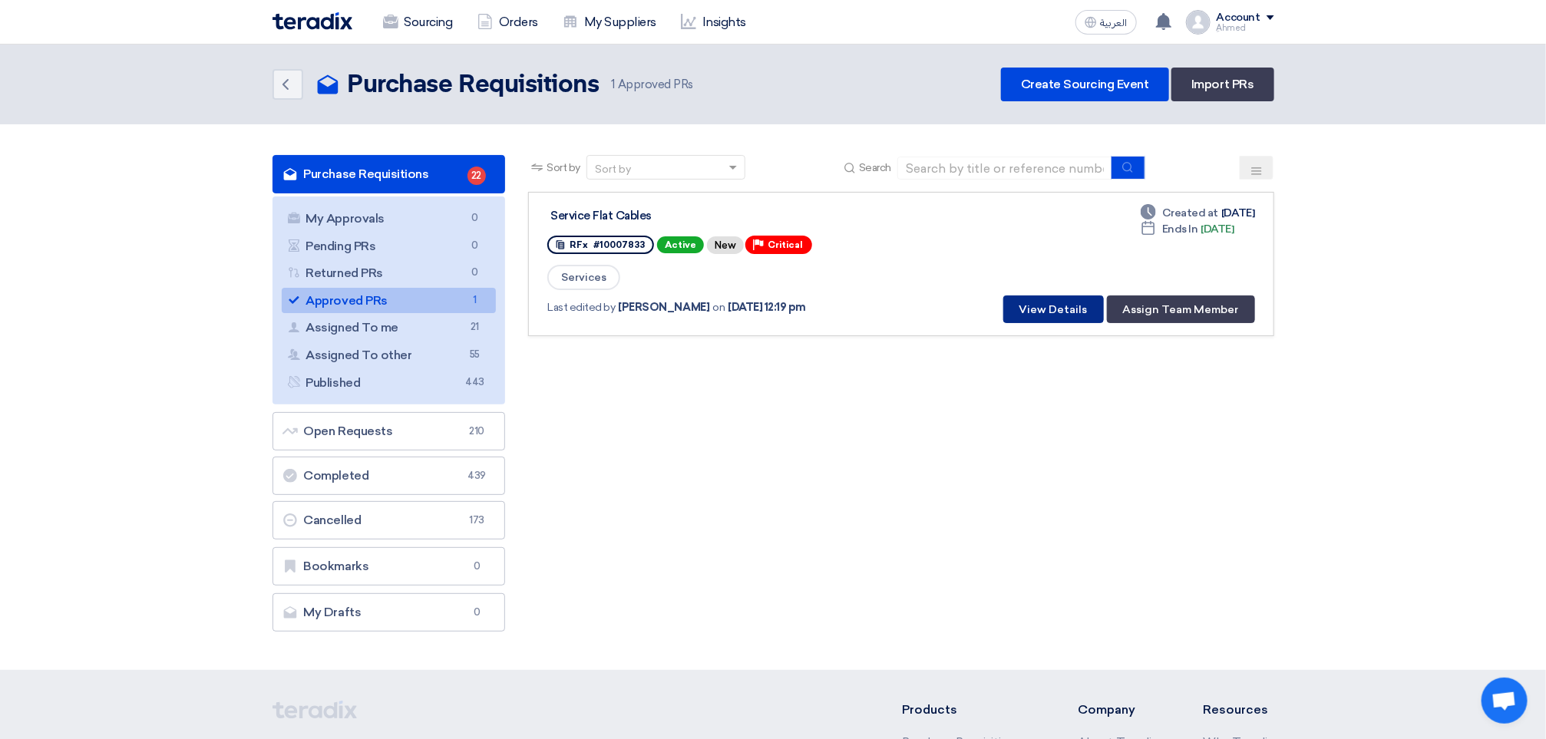
click at [1078, 309] on button "View Details" at bounding box center [1053, 310] width 101 height 28
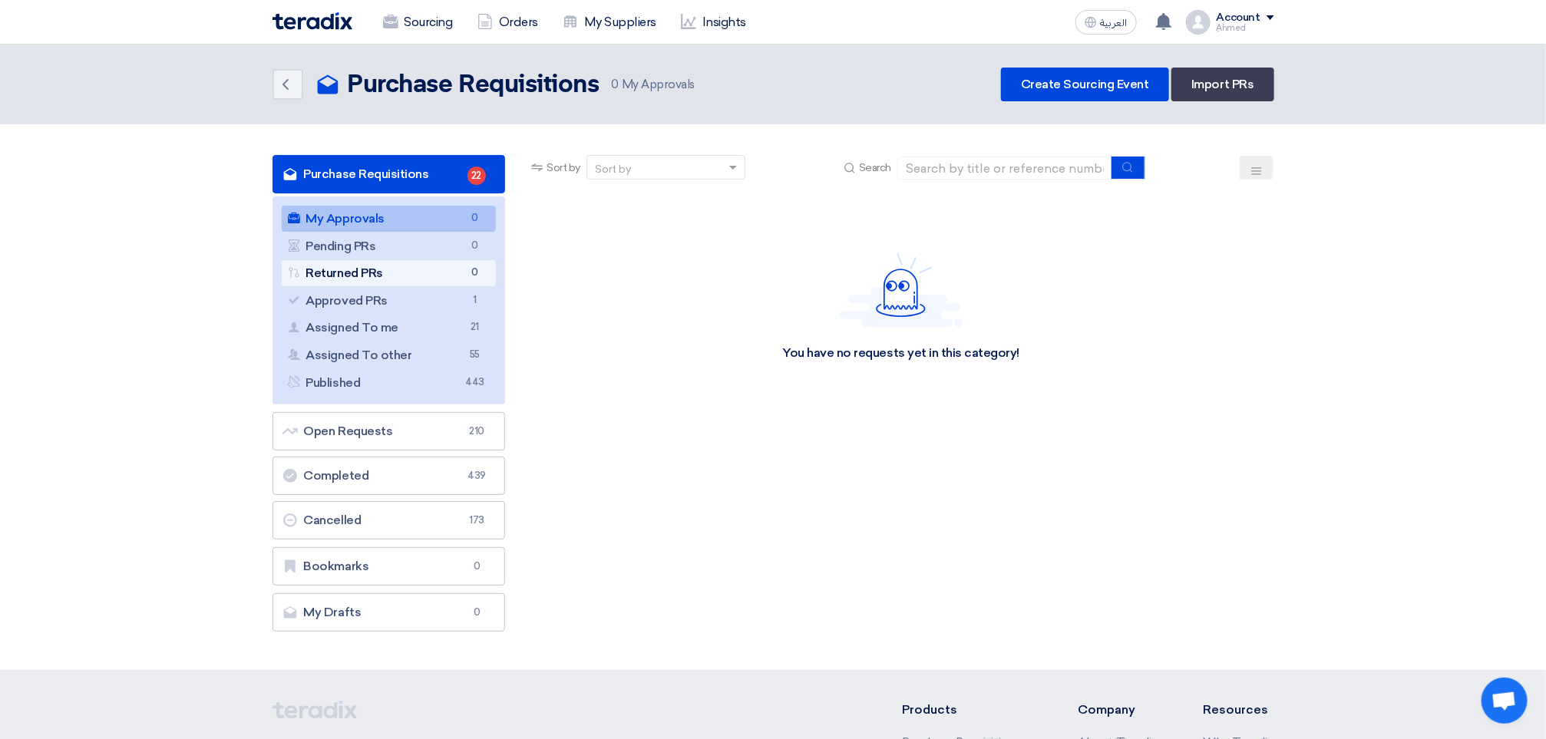
click at [408, 284] on link "Returned PRs Returned PRs 0" at bounding box center [389, 273] width 215 height 26
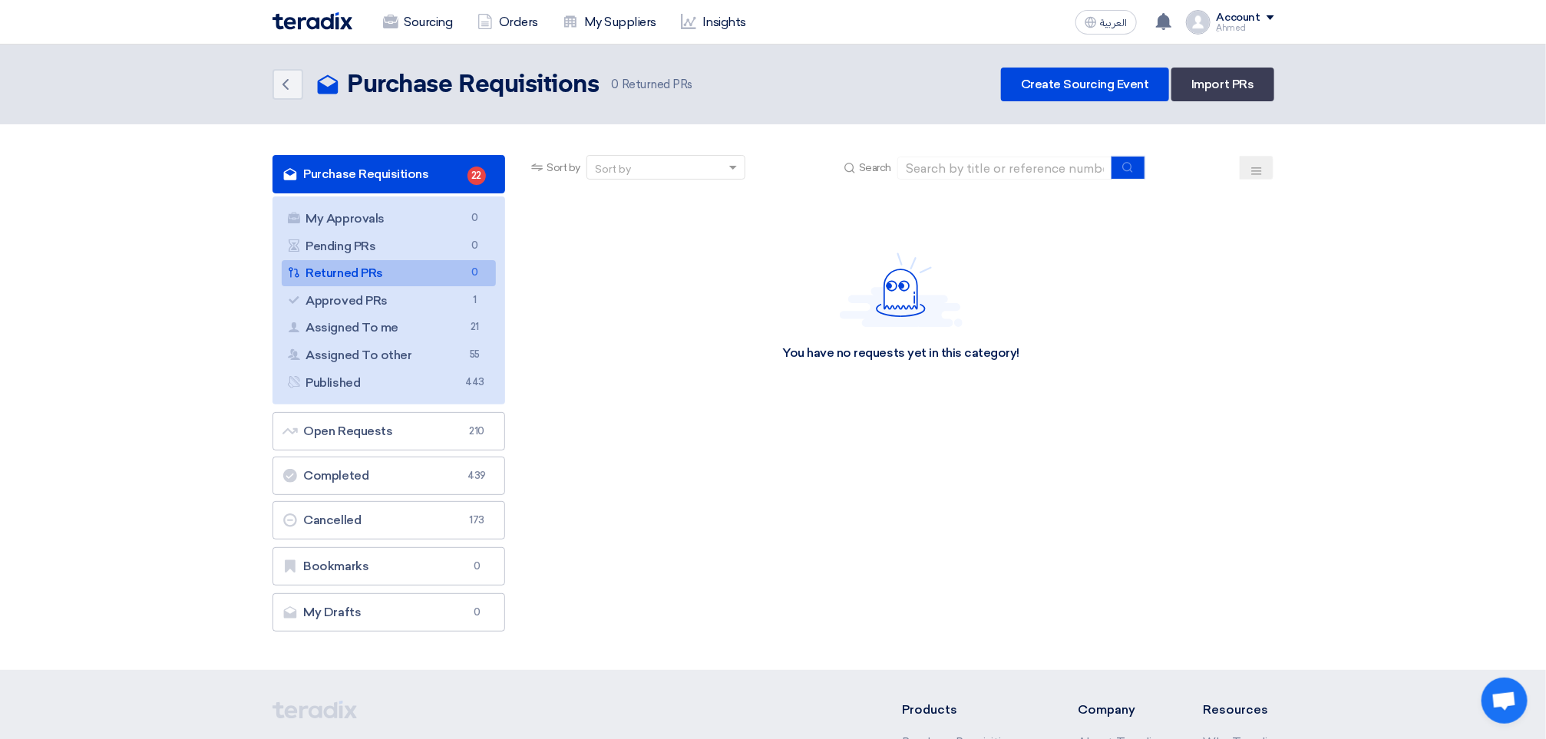
click at [411, 296] on link "Approved PRs Approved PRs 1" at bounding box center [389, 301] width 215 height 26
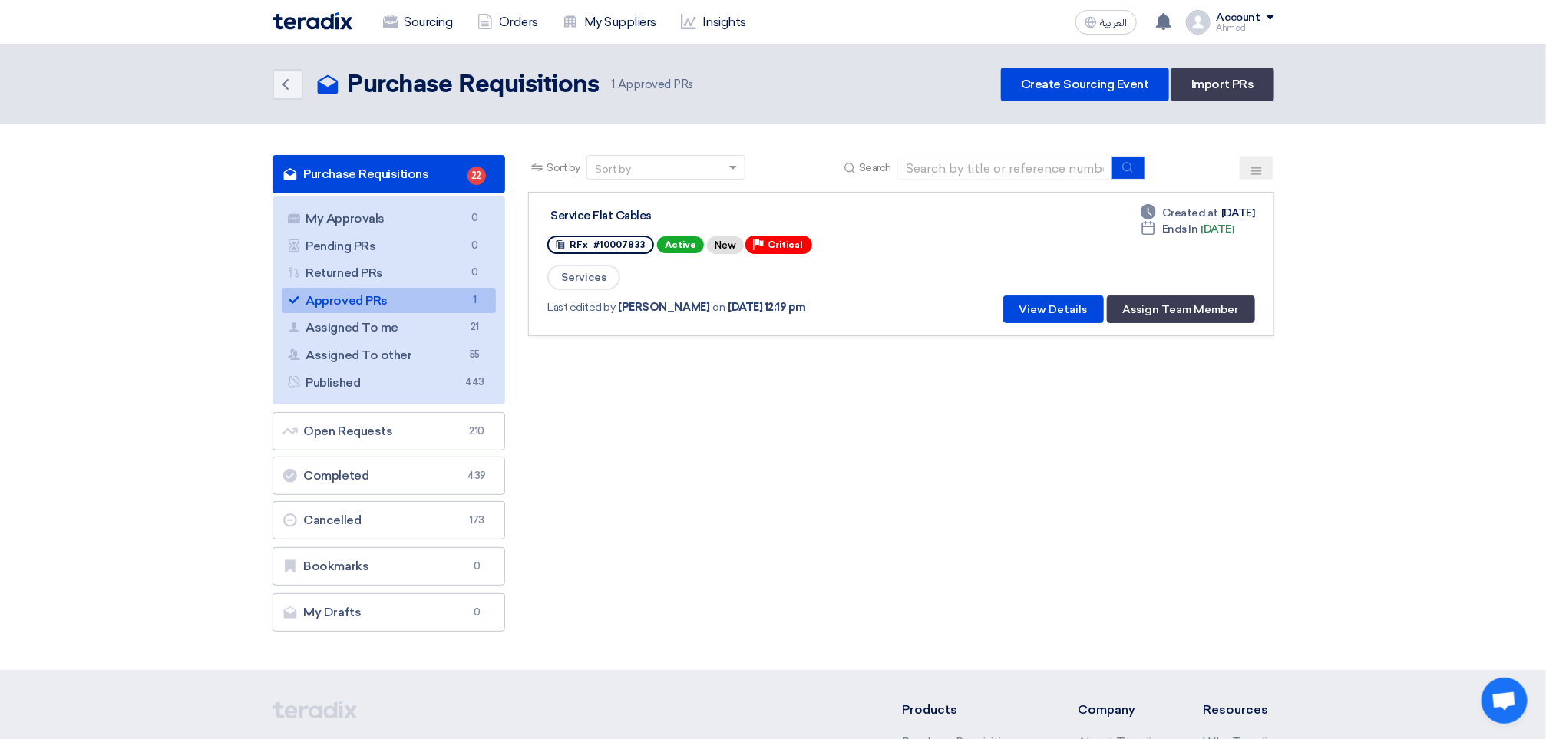
click at [1203, 322] on link "Service Flat Cables RFx #10007833 Active New Priority Critical Services Last ed…" at bounding box center [901, 264] width 746 height 144
click at [1202, 316] on button "Assign Team Member" at bounding box center [1181, 310] width 148 height 28
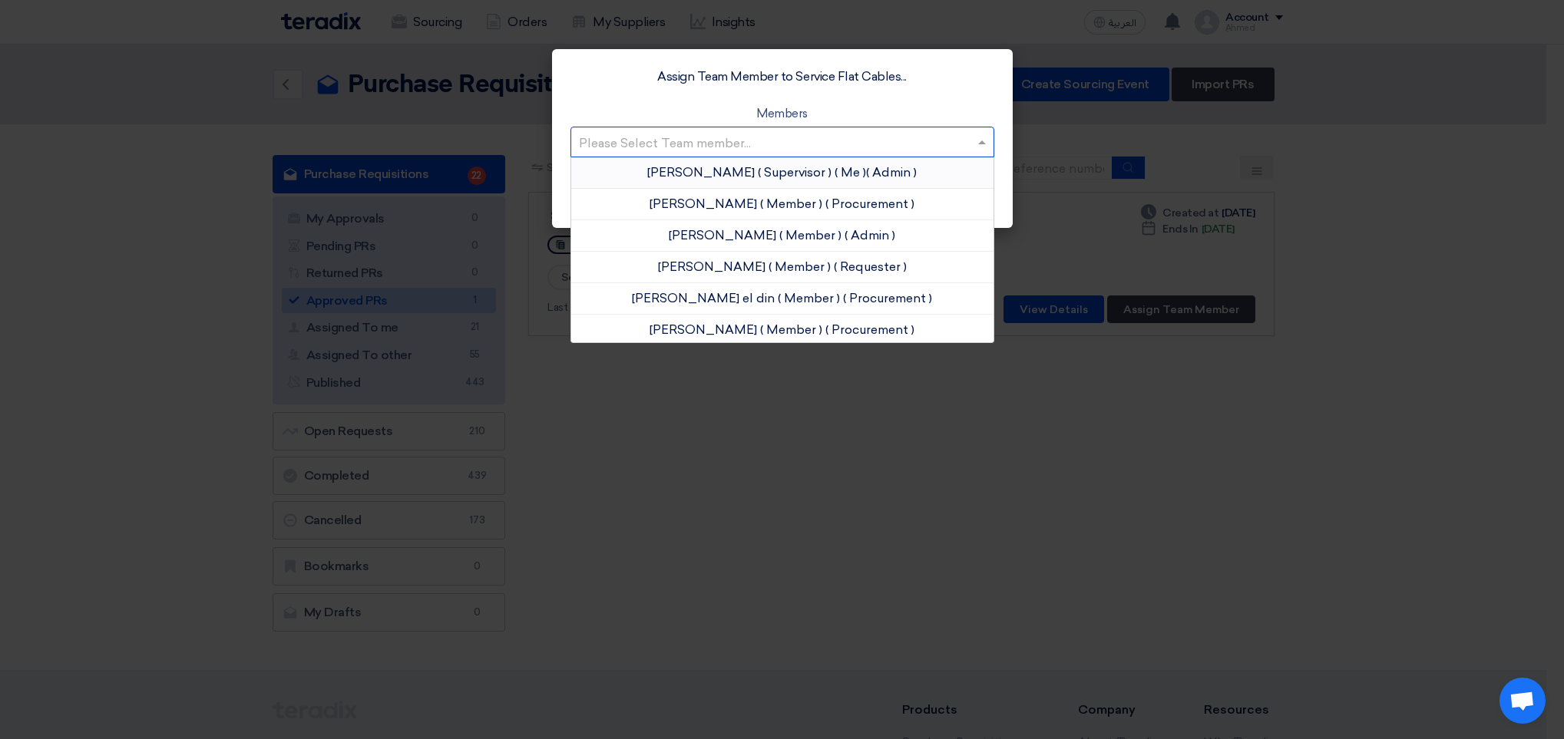
click at [684, 134] on input "text" at bounding box center [775, 143] width 392 height 25
click at [691, 206] on span "Ahmed Elgalad" at bounding box center [703, 204] width 107 height 15
click at [719, 143] on input "text" at bounding box center [775, 143] width 392 height 25
click at [698, 320] on div "Mohamed Samaan ( Member ) ( Procurement )" at bounding box center [782, 330] width 422 height 31
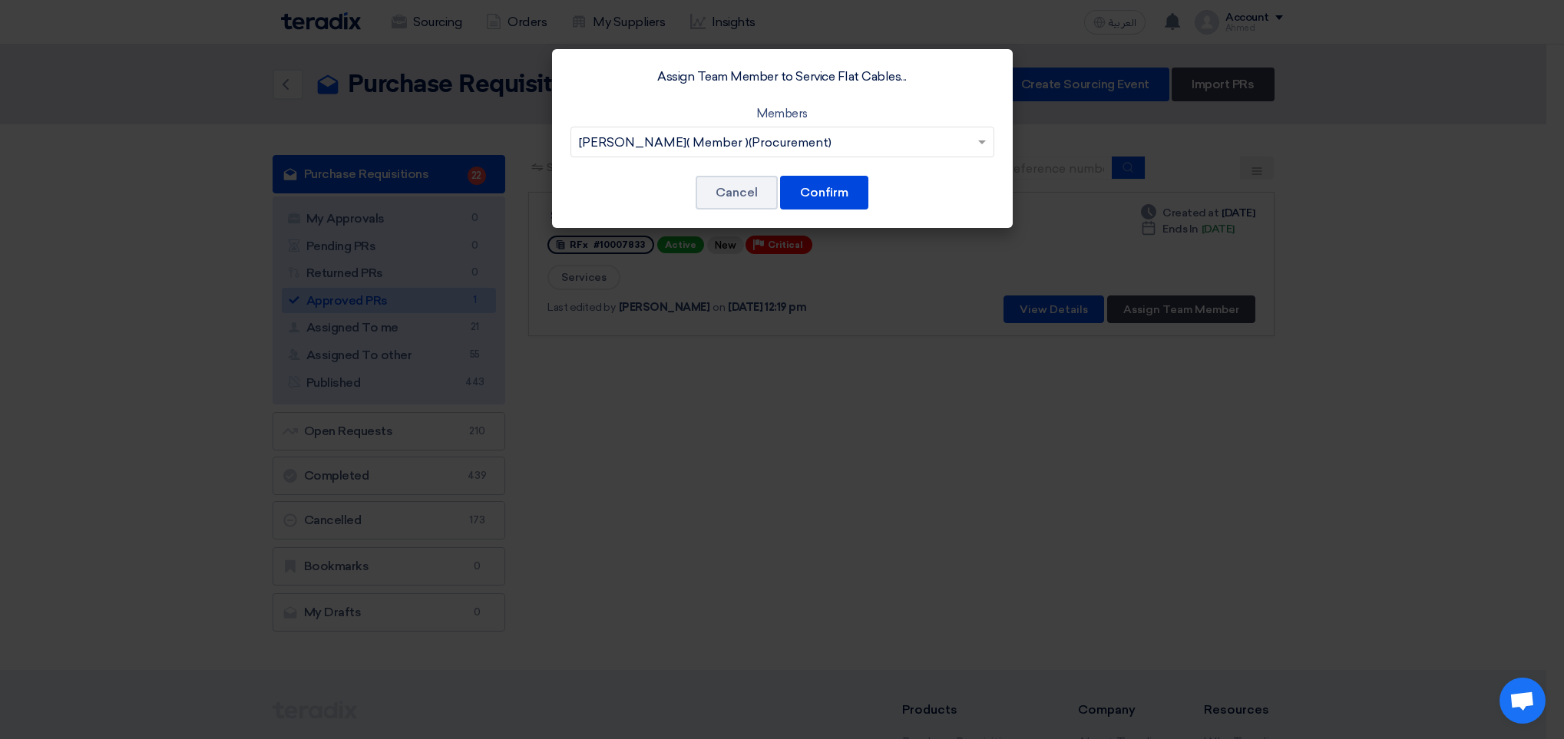
click at [846, 171] on div "Assign Team Member to Service Flat Cables... Members Please Select Team member.…" at bounding box center [782, 138] width 461 height 179
click at [845, 189] on button "Confirm" at bounding box center [824, 193] width 88 height 34
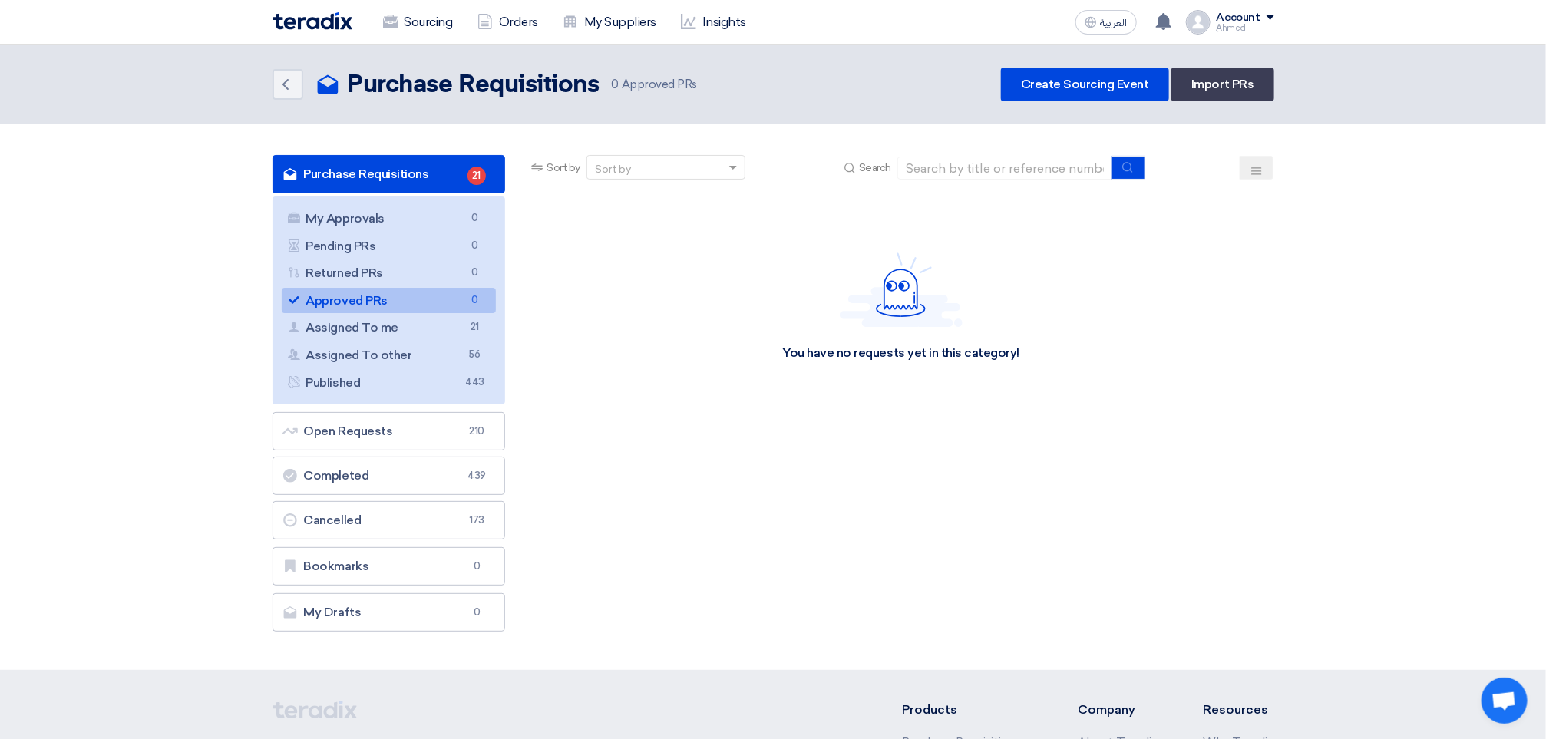
click at [383, 170] on link "Purchase Requisitions Purchase Requisitions 21" at bounding box center [389, 174] width 233 height 38
click at [422, 35] on link "Sourcing" at bounding box center [418, 22] width 94 height 34
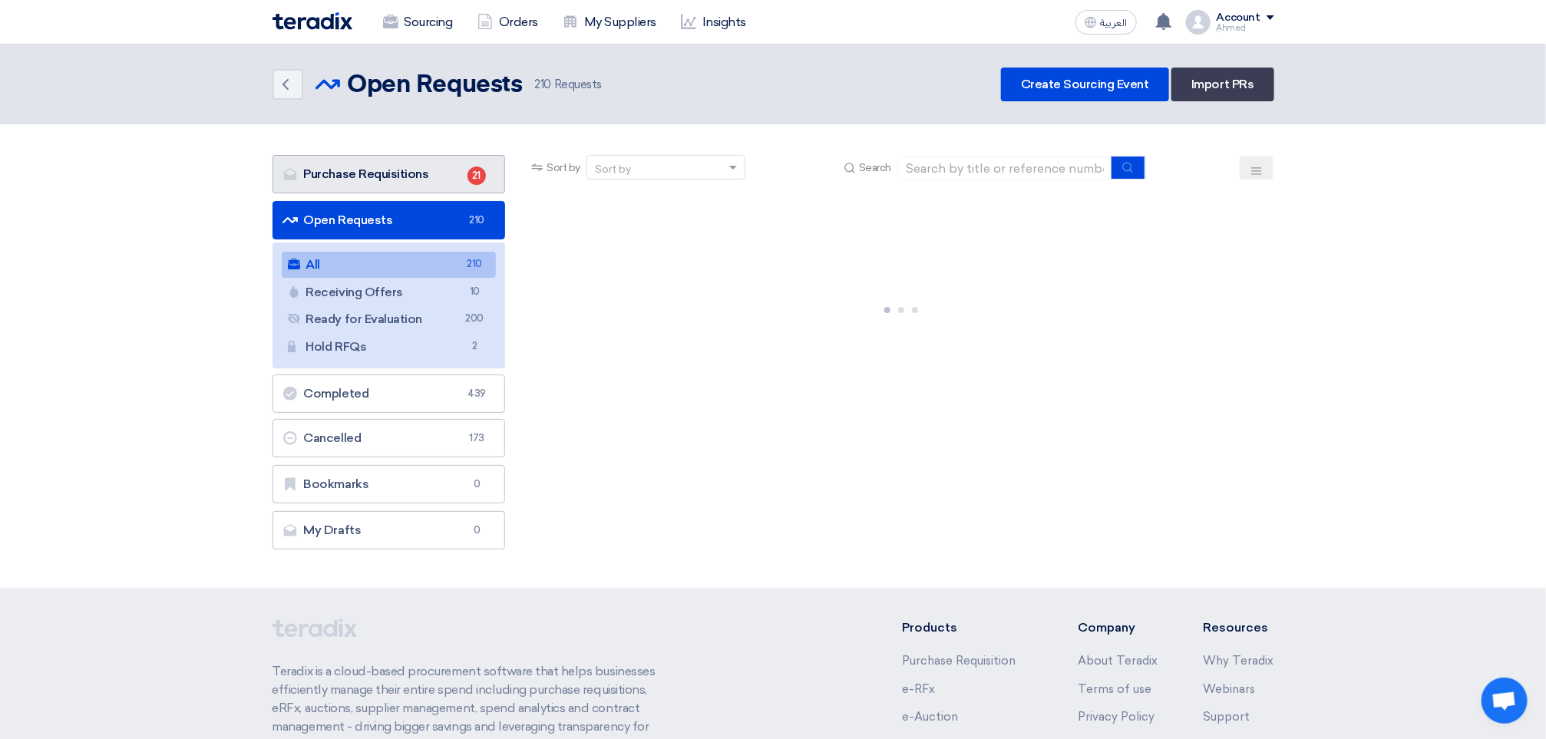
click at [378, 170] on link "Purchase Requisitions Purchase Requisitions 21" at bounding box center [389, 174] width 233 height 38
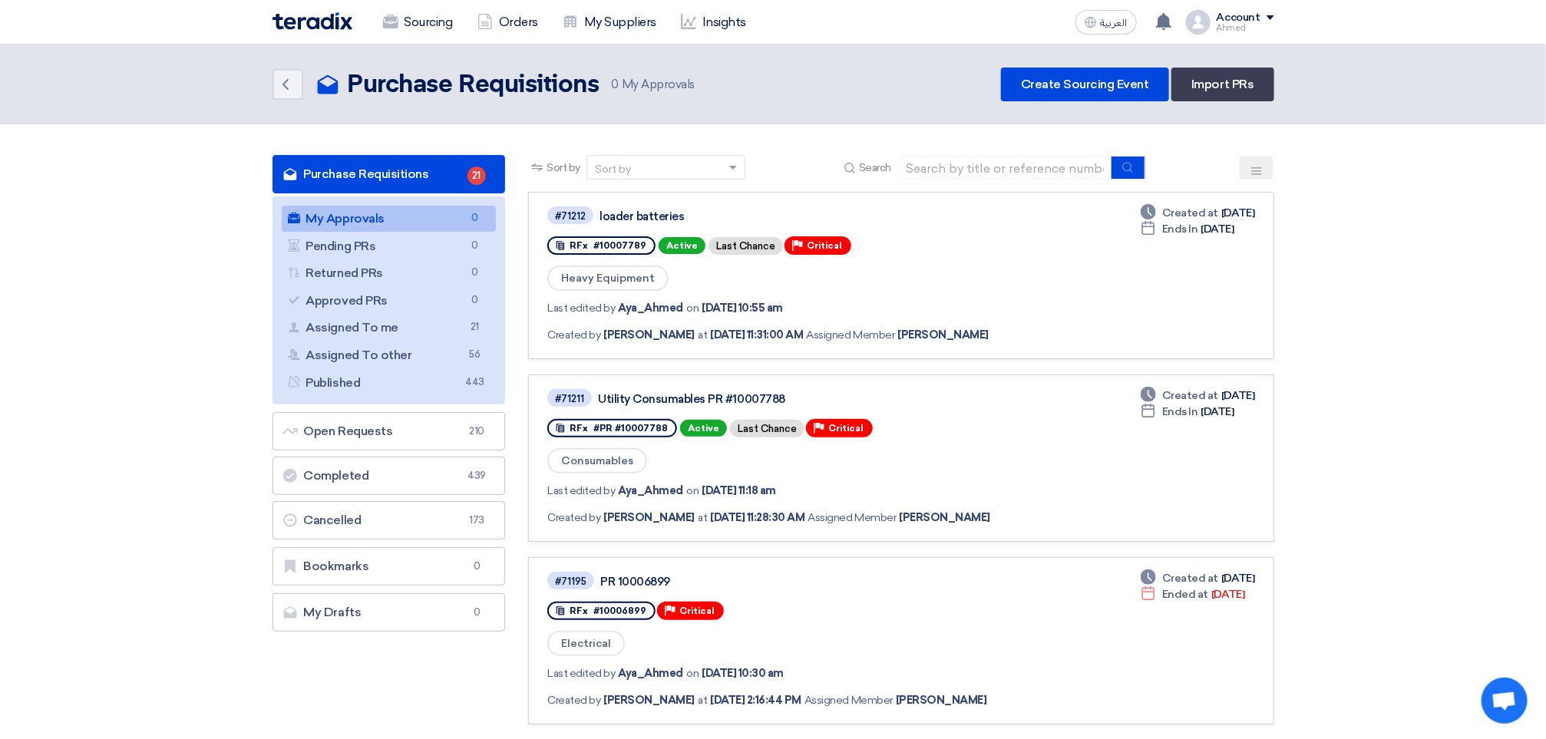
click at [422, 161] on link "Purchase Requisitions Purchase Requisitions 21" at bounding box center [389, 174] width 233 height 38
click at [408, 16] on link "Sourcing" at bounding box center [418, 22] width 94 height 34
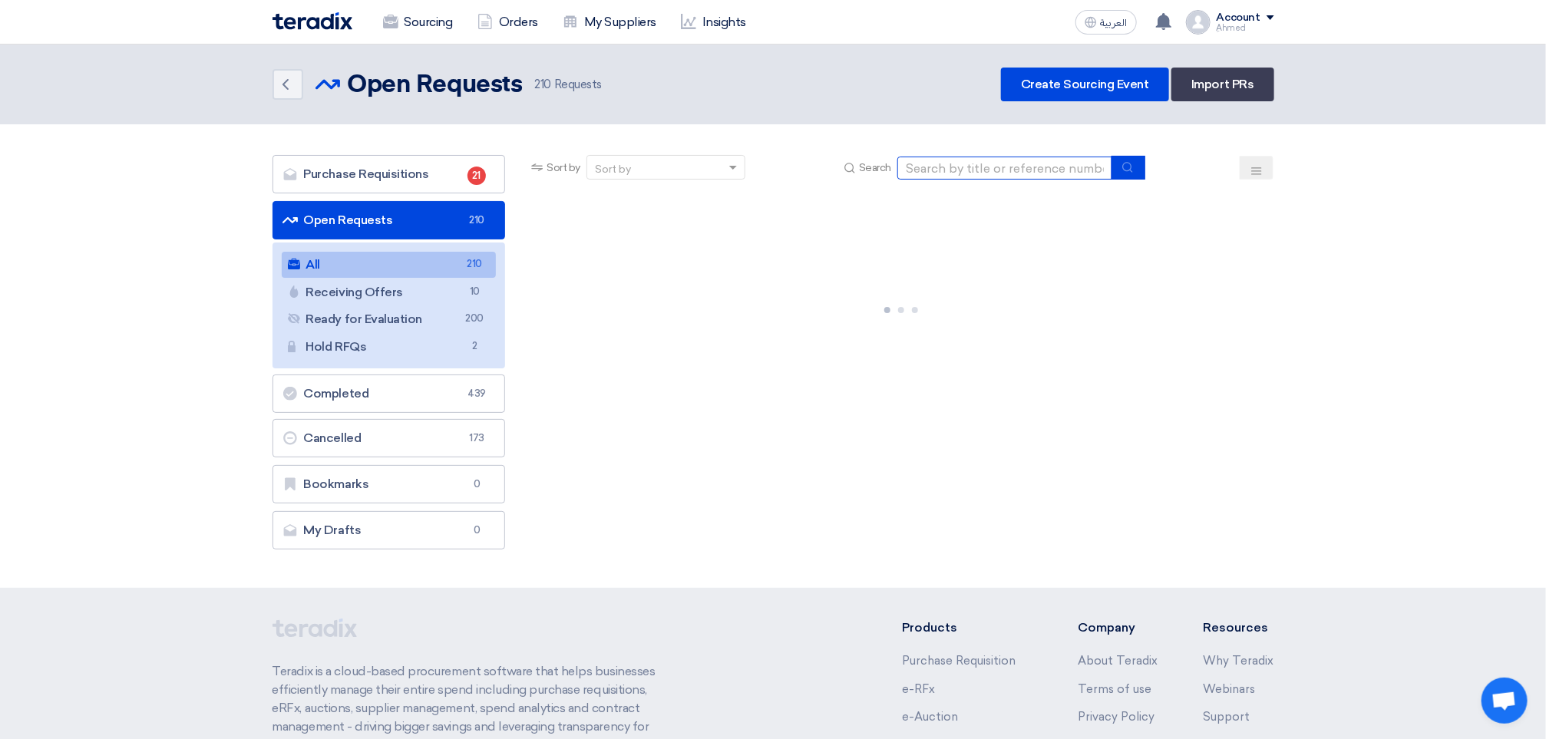
click at [1033, 168] on input at bounding box center [1005, 168] width 215 height 23
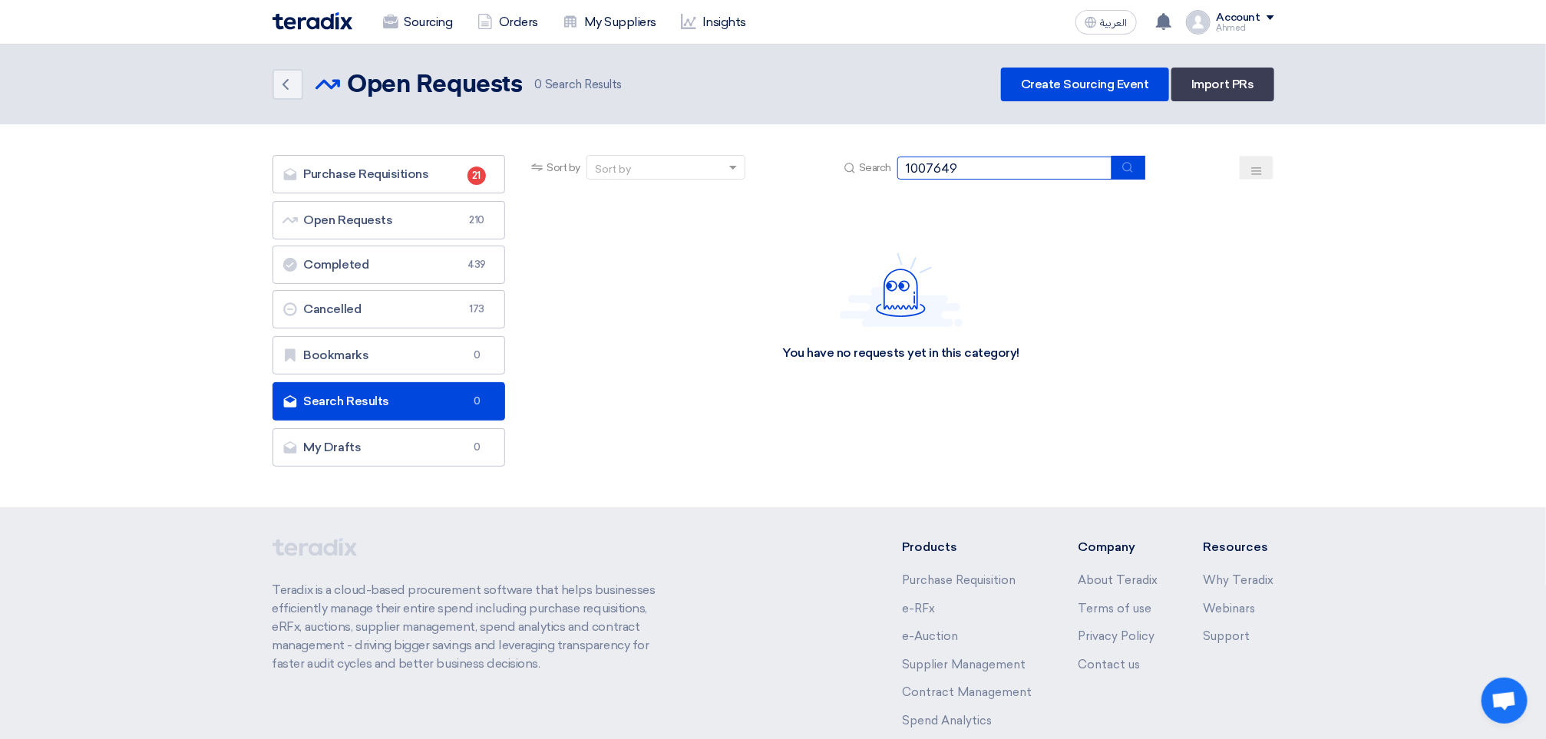
click at [968, 176] on input "1007649" at bounding box center [1005, 168] width 215 height 23
click at [928, 167] on input "1007649" at bounding box center [1005, 168] width 215 height 23
type input "10007649"
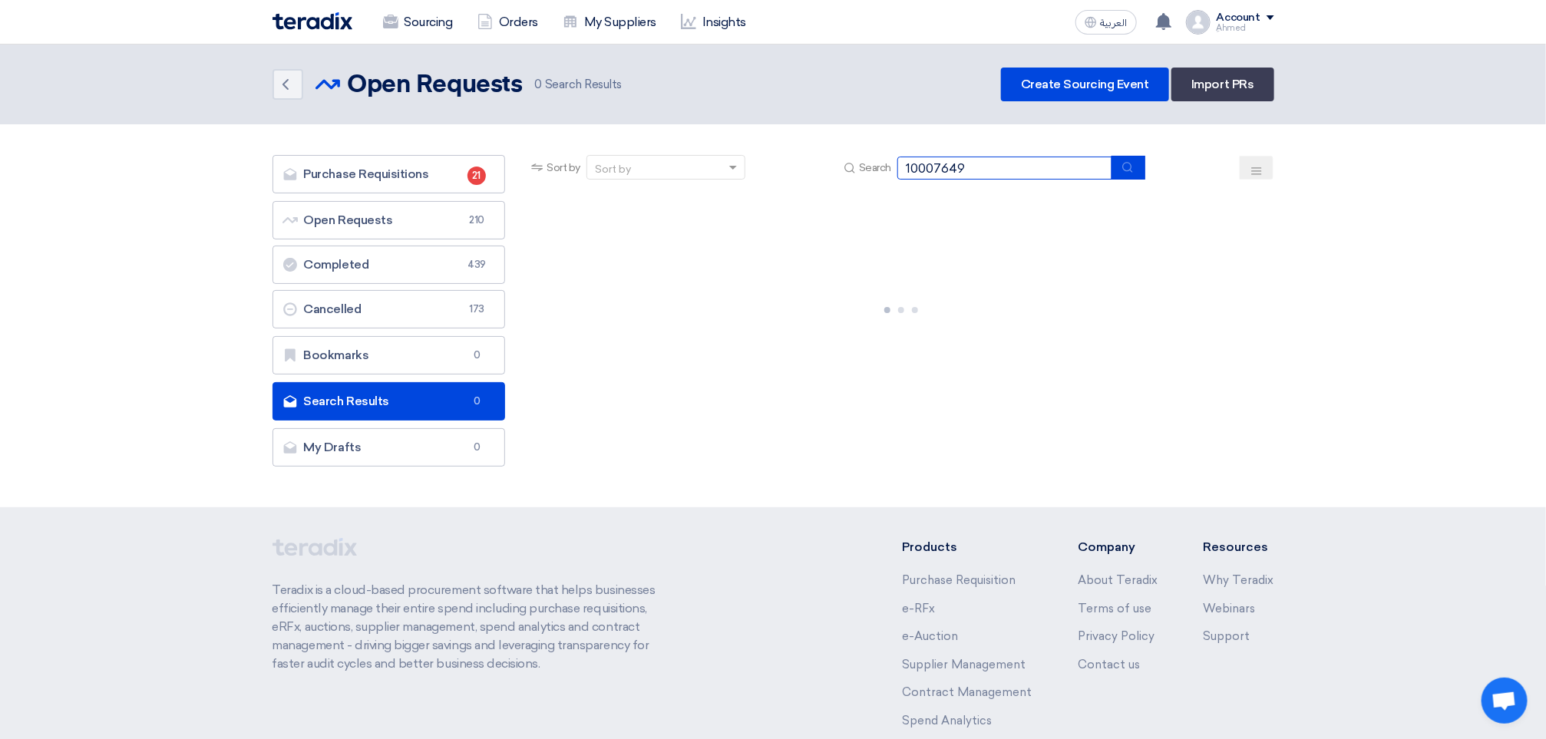
click at [935, 170] on input "10007649" at bounding box center [1005, 168] width 215 height 23
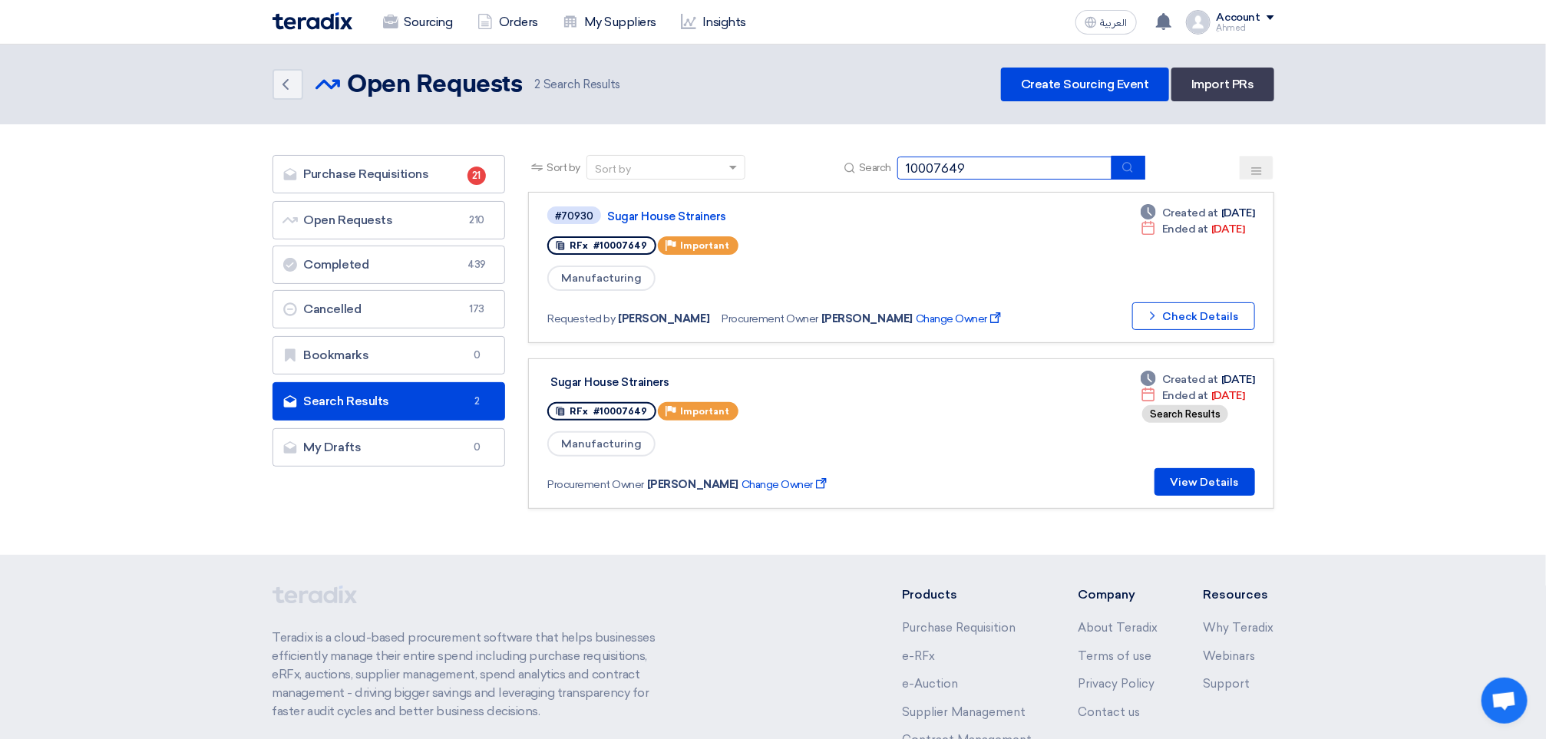
click at [1019, 167] on input "10007649" at bounding box center [1005, 168] width 215 height 23
click at [934, 350] on app-rfq-listing-content "Sort by Sort by Search 10007649 Category Owner Type" at bounding box center [901, 332] width 746 height 354
click at [1182, 306] on button "Check details Check Details" at bounding box center [1193, 317] width 123 height 28
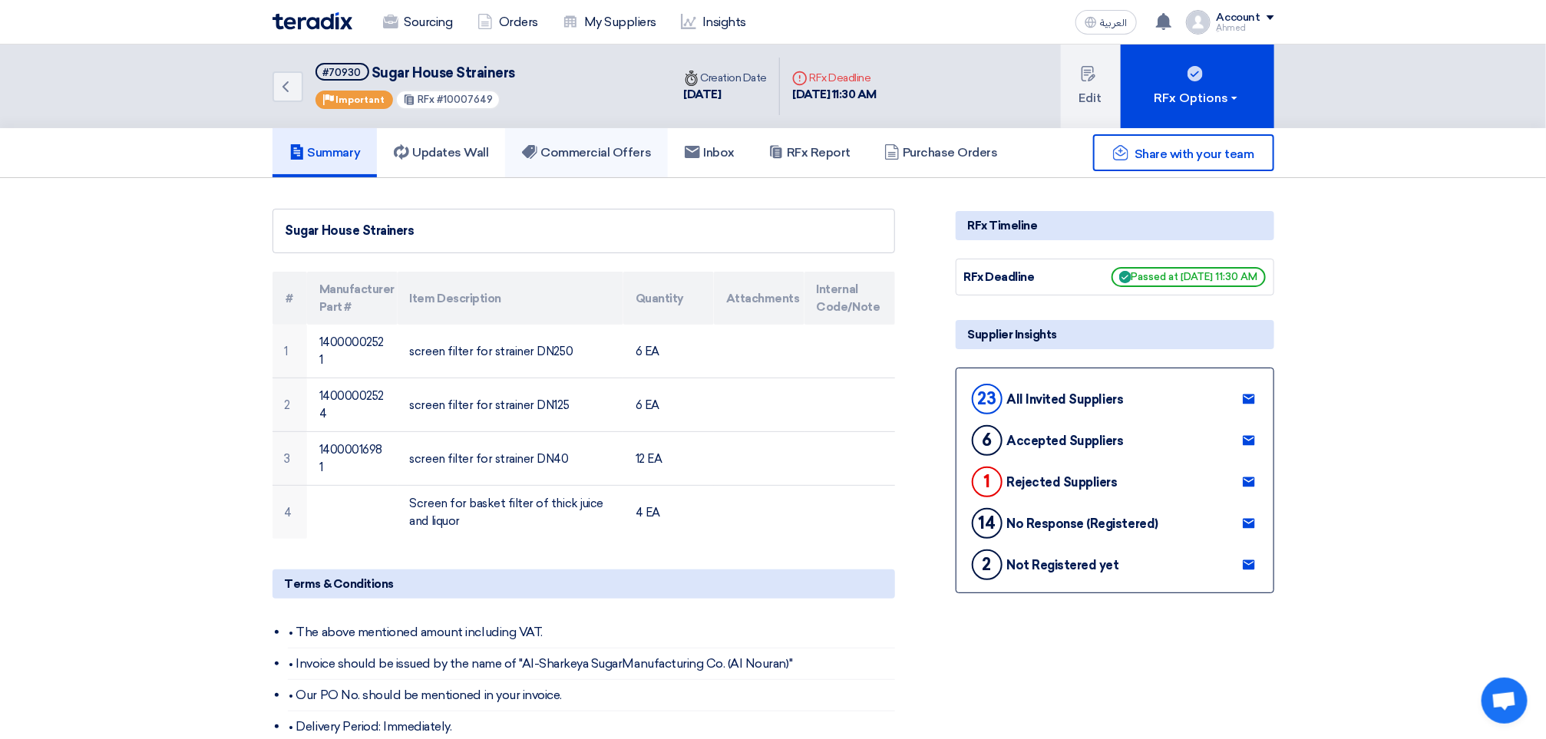
click at [603, 132] on link "Commercial Offers" at bounding box center [586, 152] width 163 height 49
